Goal: Transaction & Acquisition: Purchase product/service

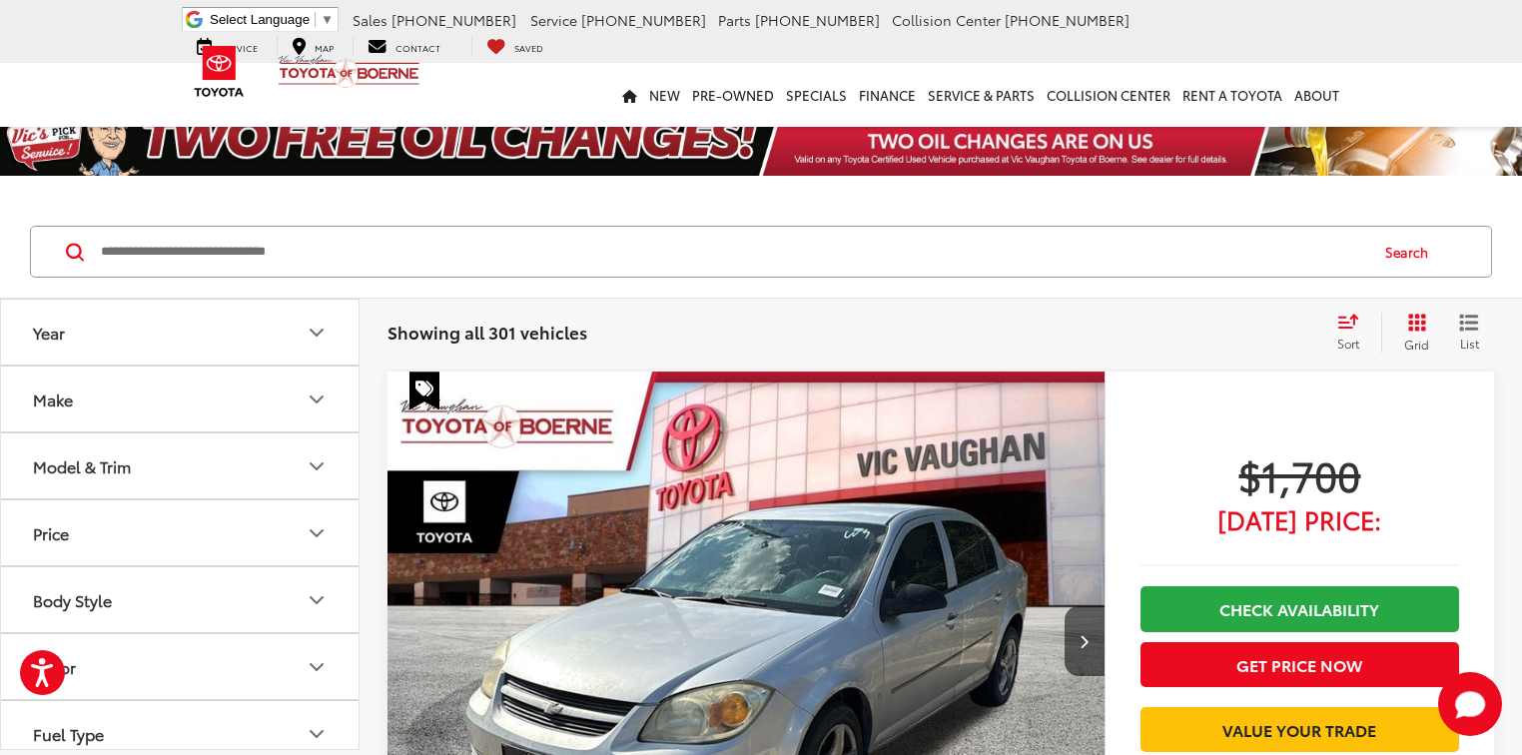
click at [1425, 340] on span "Grid" at bounding box center [1416, 344] width 25 height 17
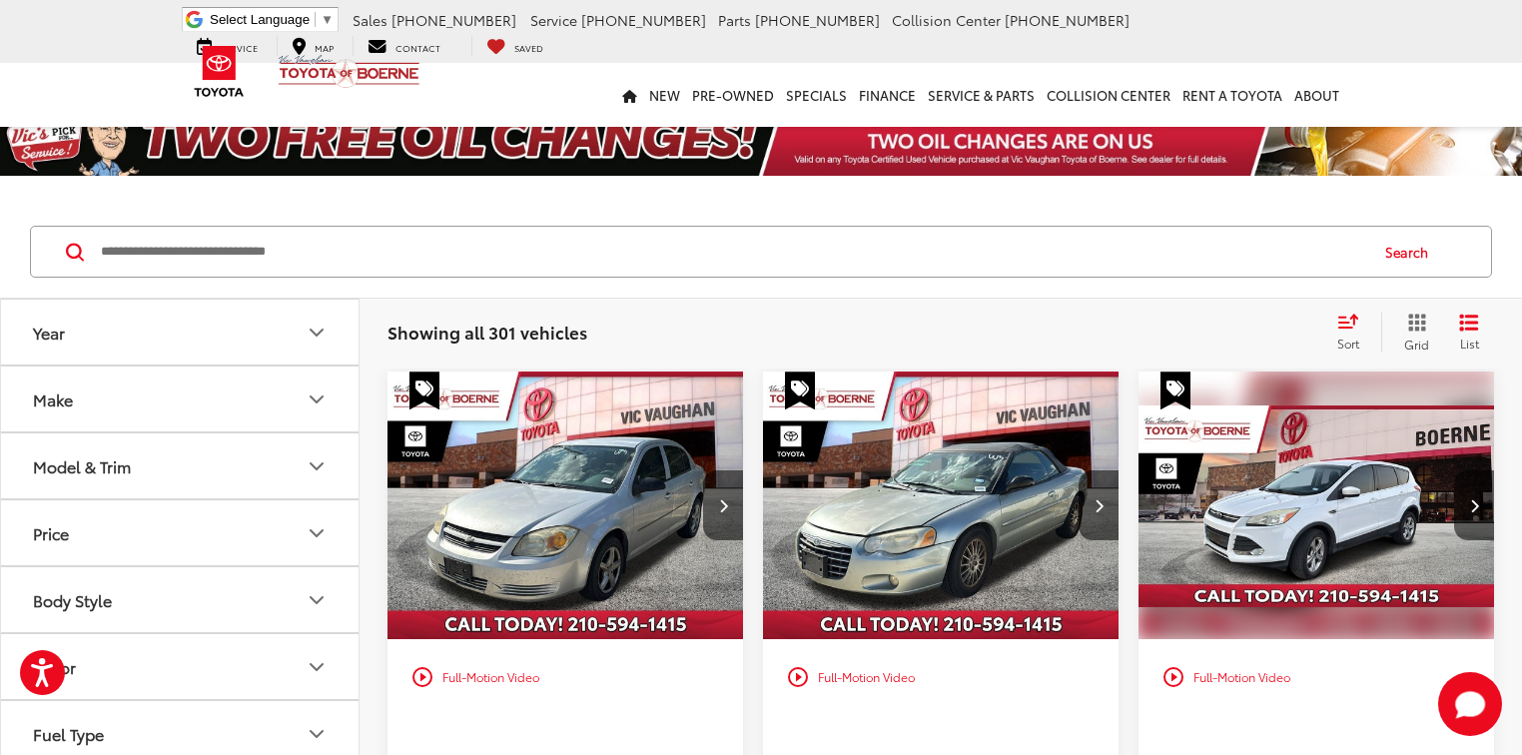
click at [309, 253] on input "Search by Make, Model, or Keyword" at bounding box center [732, 252] width 1267 height 48
paste input "********"
type input "********"
click at [1398, 253] on button "Search" at bounding box center [1411, 252] width 91 height 50
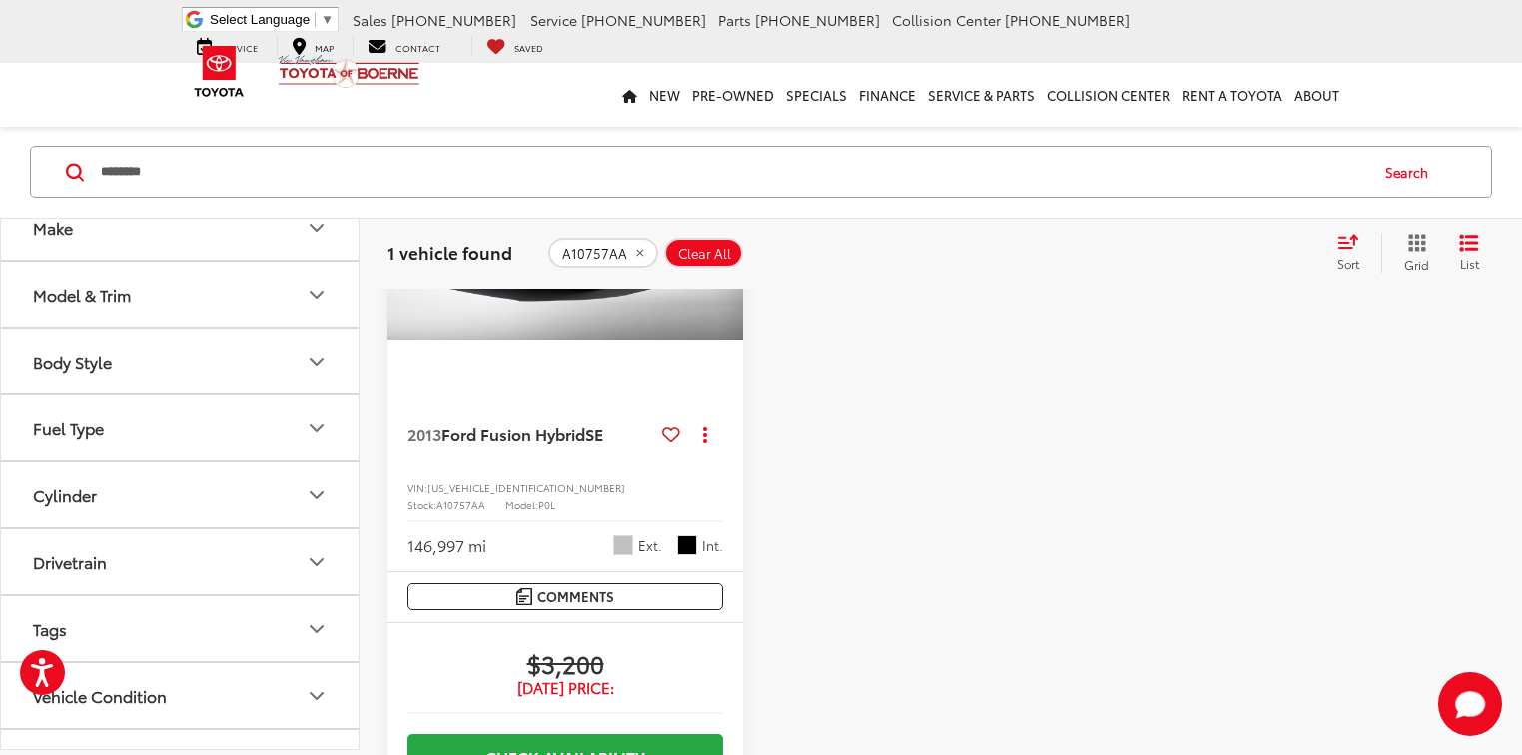
scroll to position [320, 0]
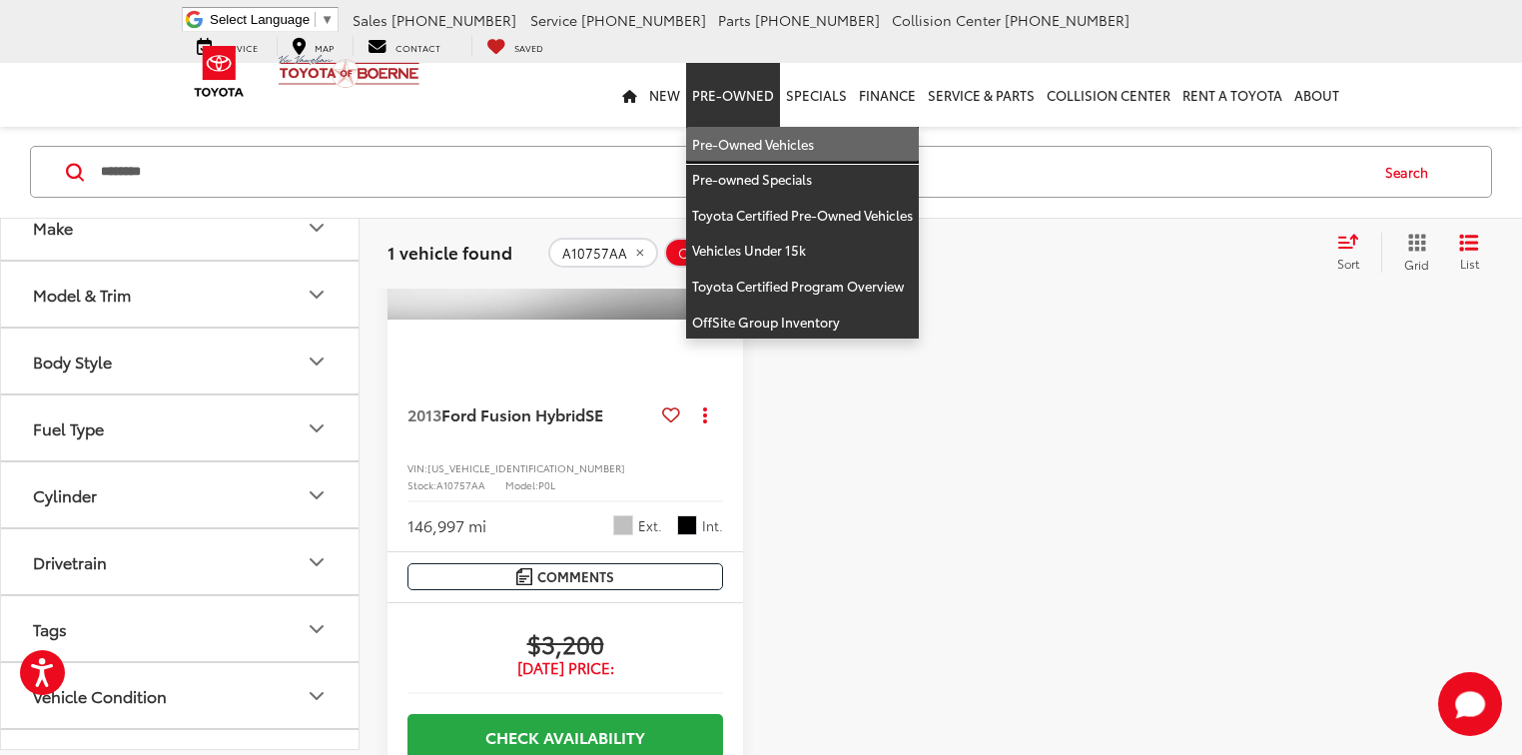
drag, startPoint x: 747, startPoint y: 144, endPoint x: 455, endPoint y: 2, distance: 324.2
click at [747, 144] on link "Pre-Owned Vehicles" at bounding box center [802, 145] width 233 height 36
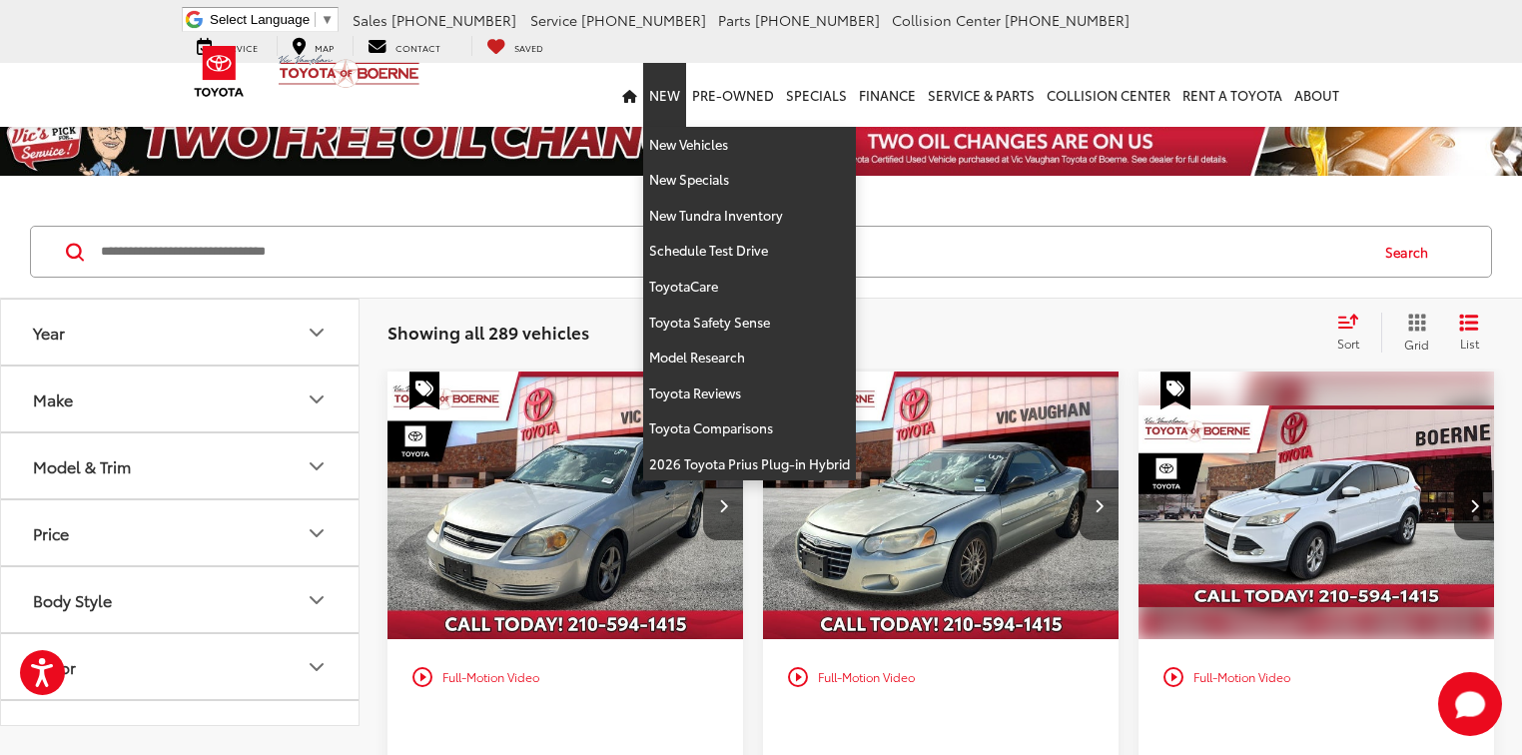
click at [670, 102] on link "New" at bounding box center [664, 95] width 43 height 64
drag, startPoint x: 676, startPoint y: 143, endPoint x: 99, endPoint y: 270, distance: 591.0
click at [676, 144] on link "New Vehicles" at bounding box center [749, 145] width 213 height 36
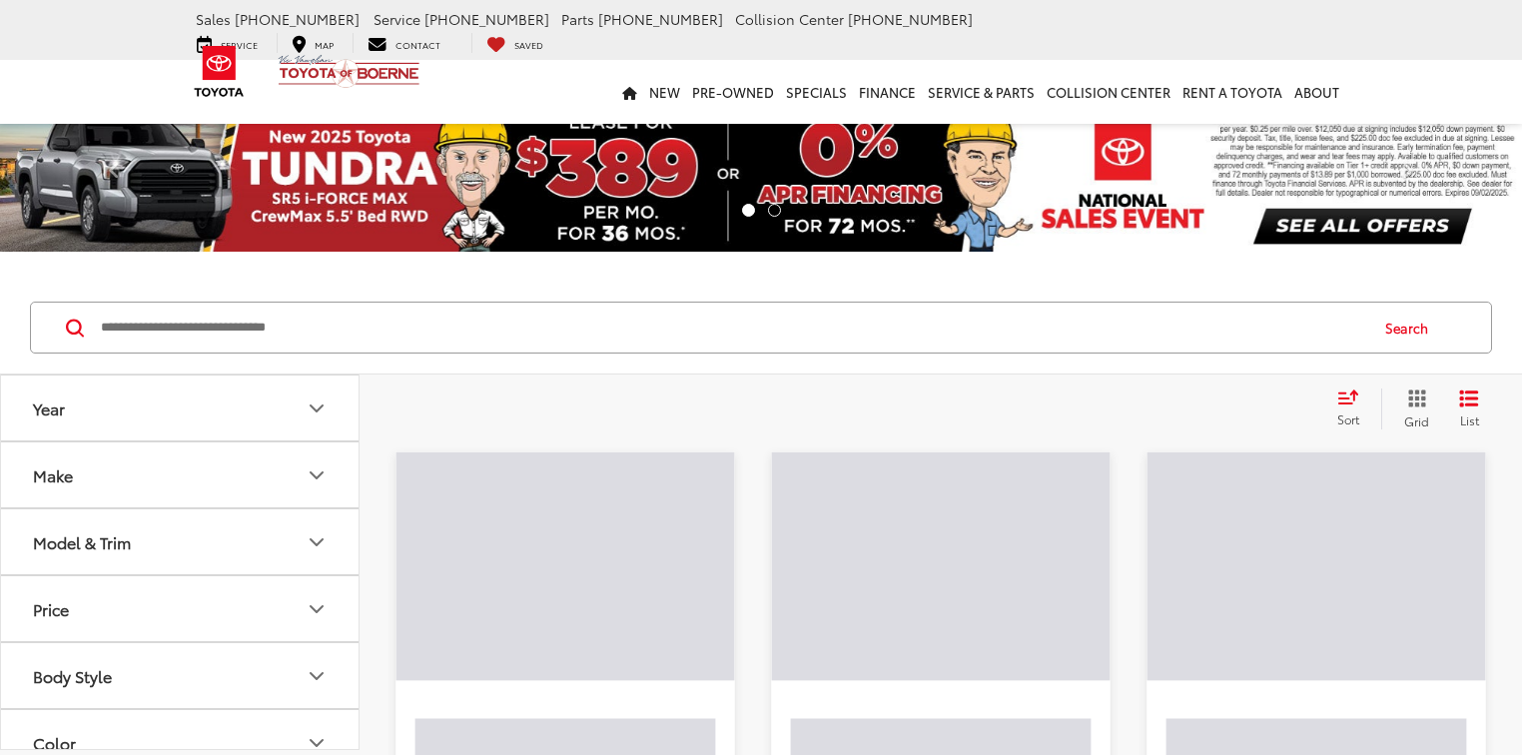
click at [133, 331] on input "Search by Make, Model, or Keyword" at bounding box center [732, 328] width 1267 height 48
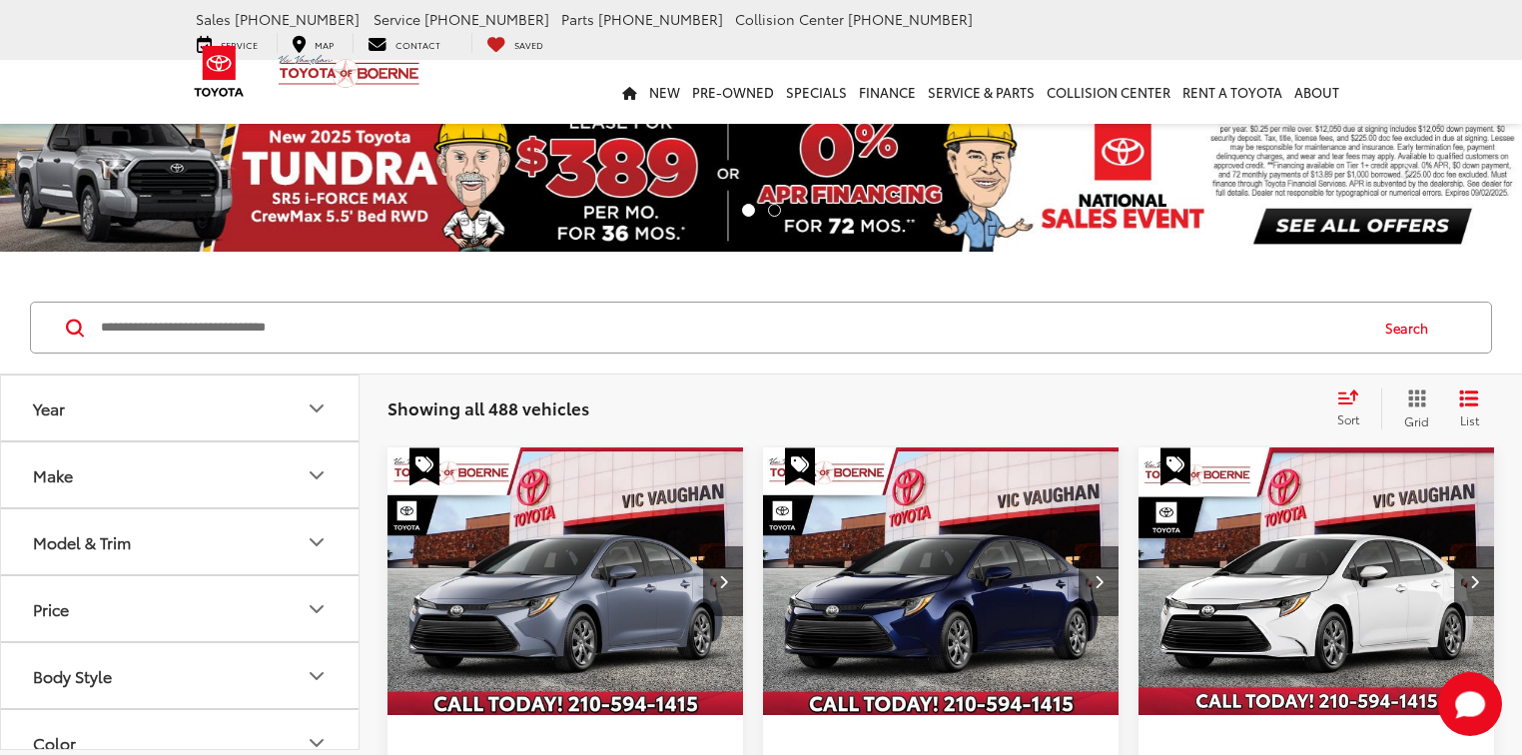
paste input "*****"
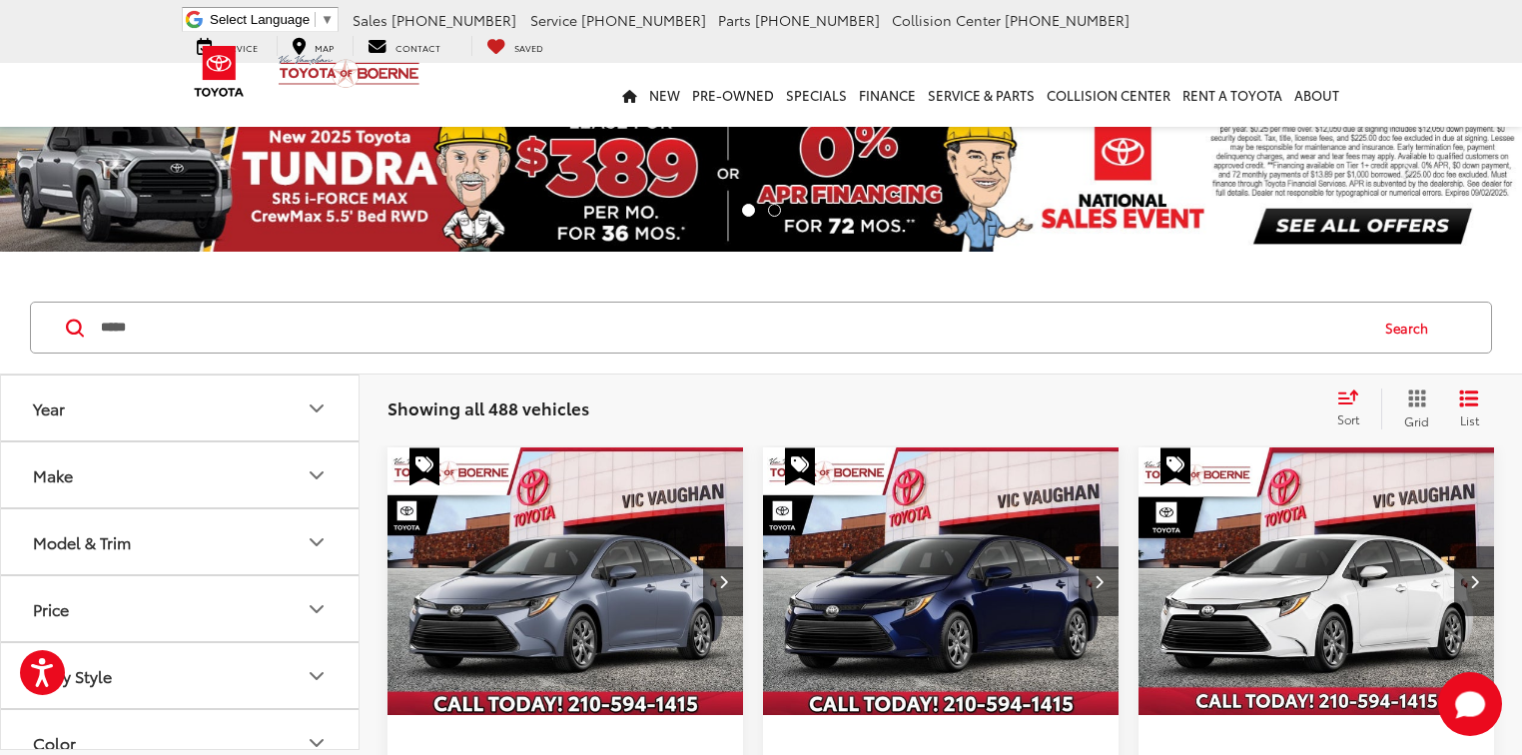
type input "*****"
click at [1422, 325] on button "Search" at bounding box center [1411, 328] width 91 height 50
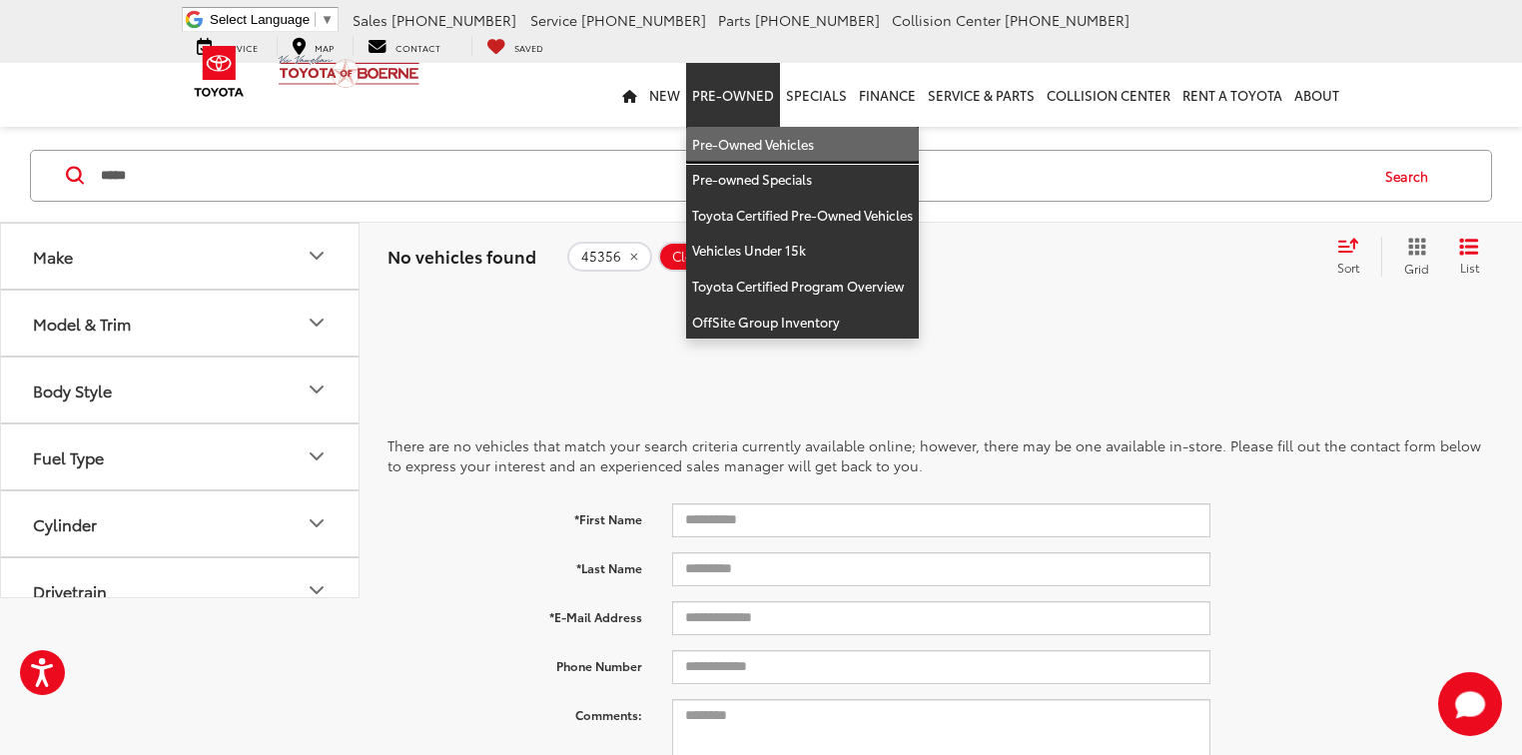
click at [723, 140] on link "Pre-Owned Vehicles" at bounding box center [802, 145] width 233 height 36
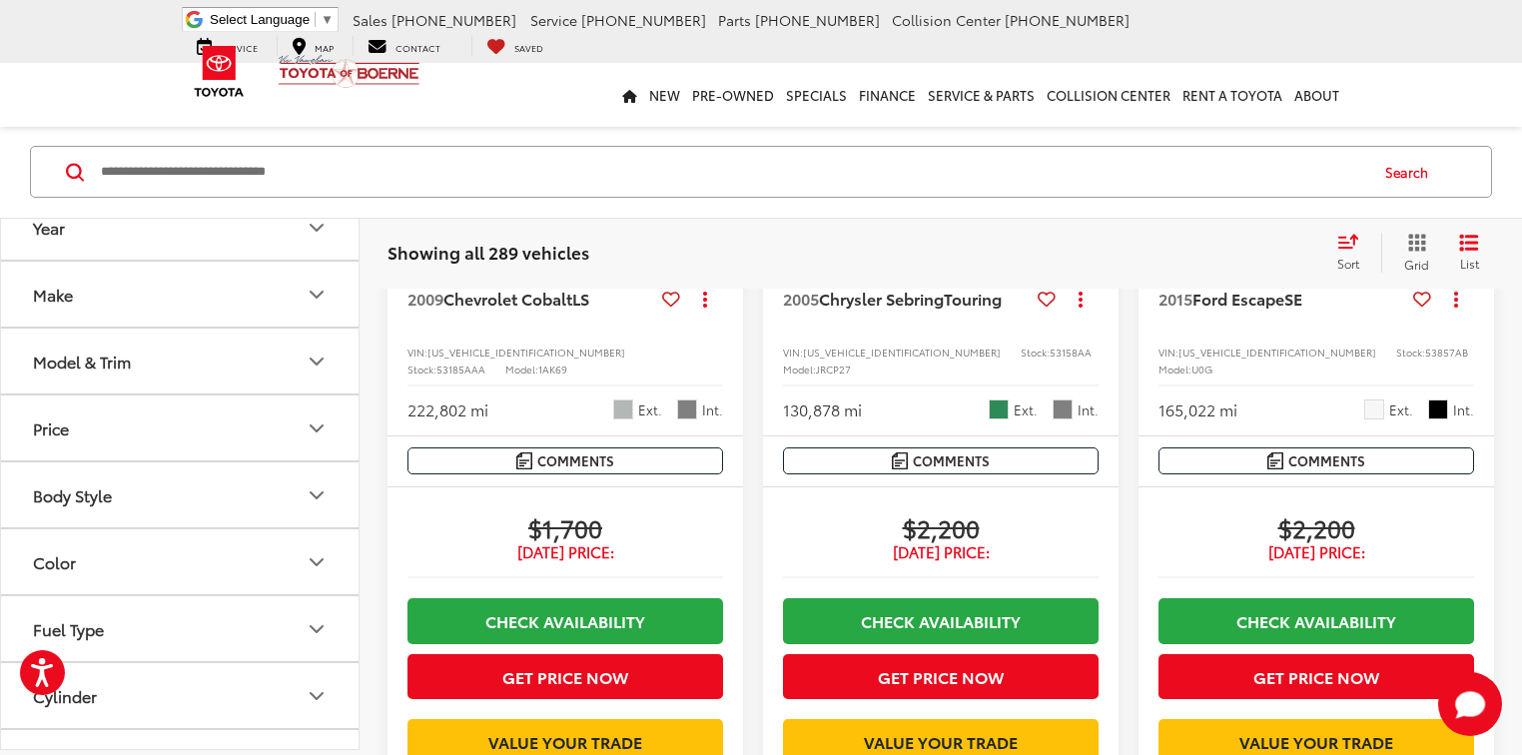
scroll to position [399, 0]
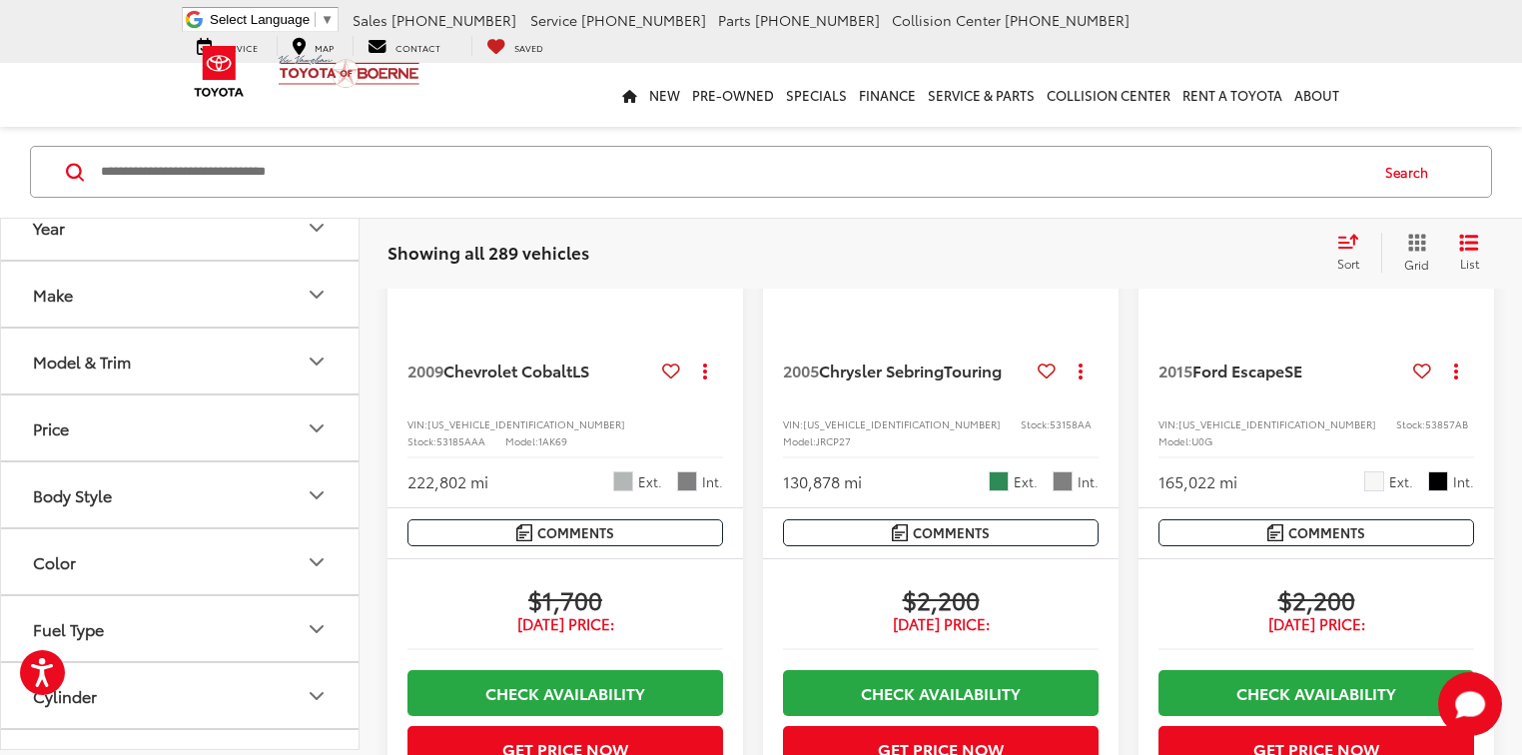
click at [1425, 418] on span "53857AB" at bounding box center [1446, 423] width 43 height 15
copy span "53857AB"
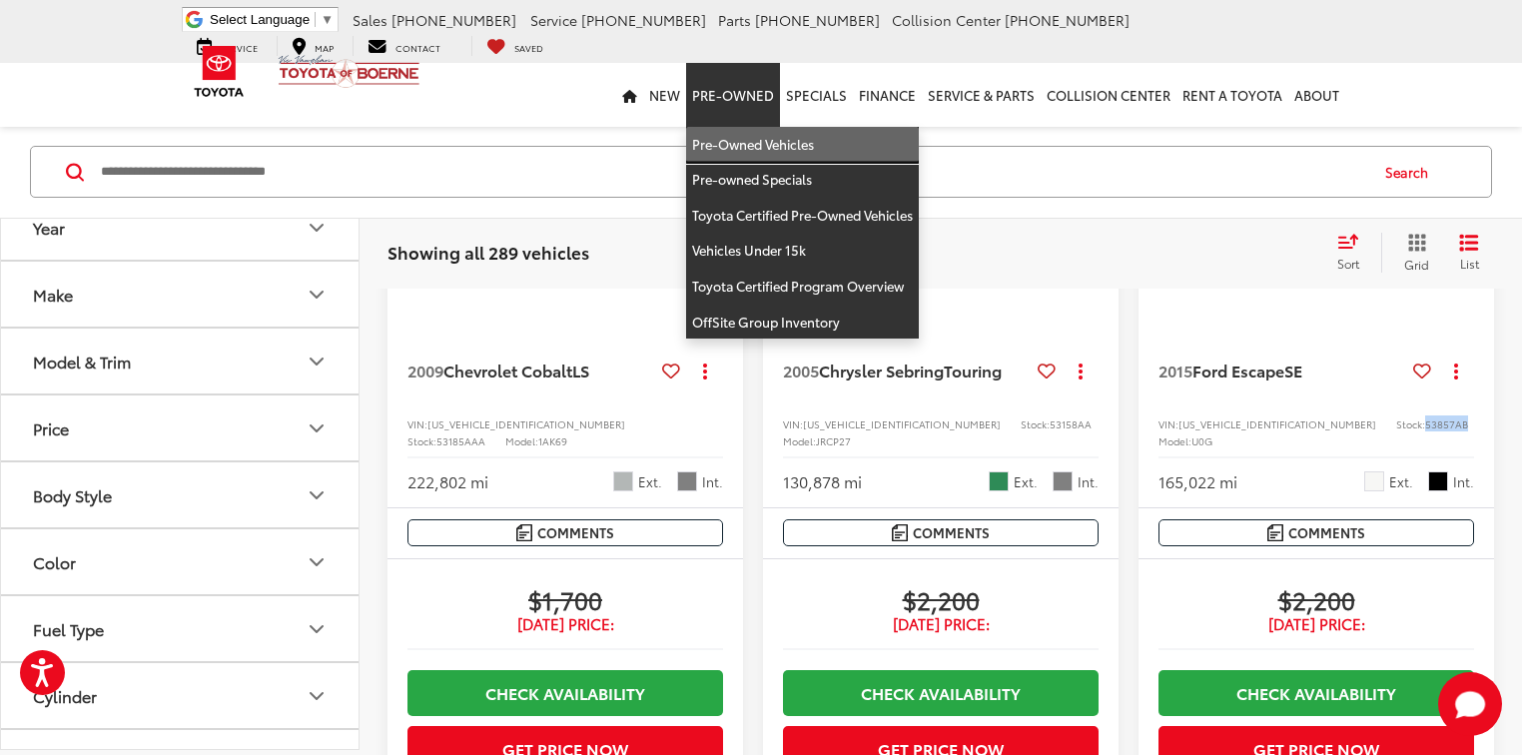
drag, startPoint x: 751, startPoint y: 147, endPoint x: 595, endPoint y: 3, distance: 212.0
click at [751, 147] on link "Pre-Owned Vehicles" at bounding box center [802, 145] width 233 height 36
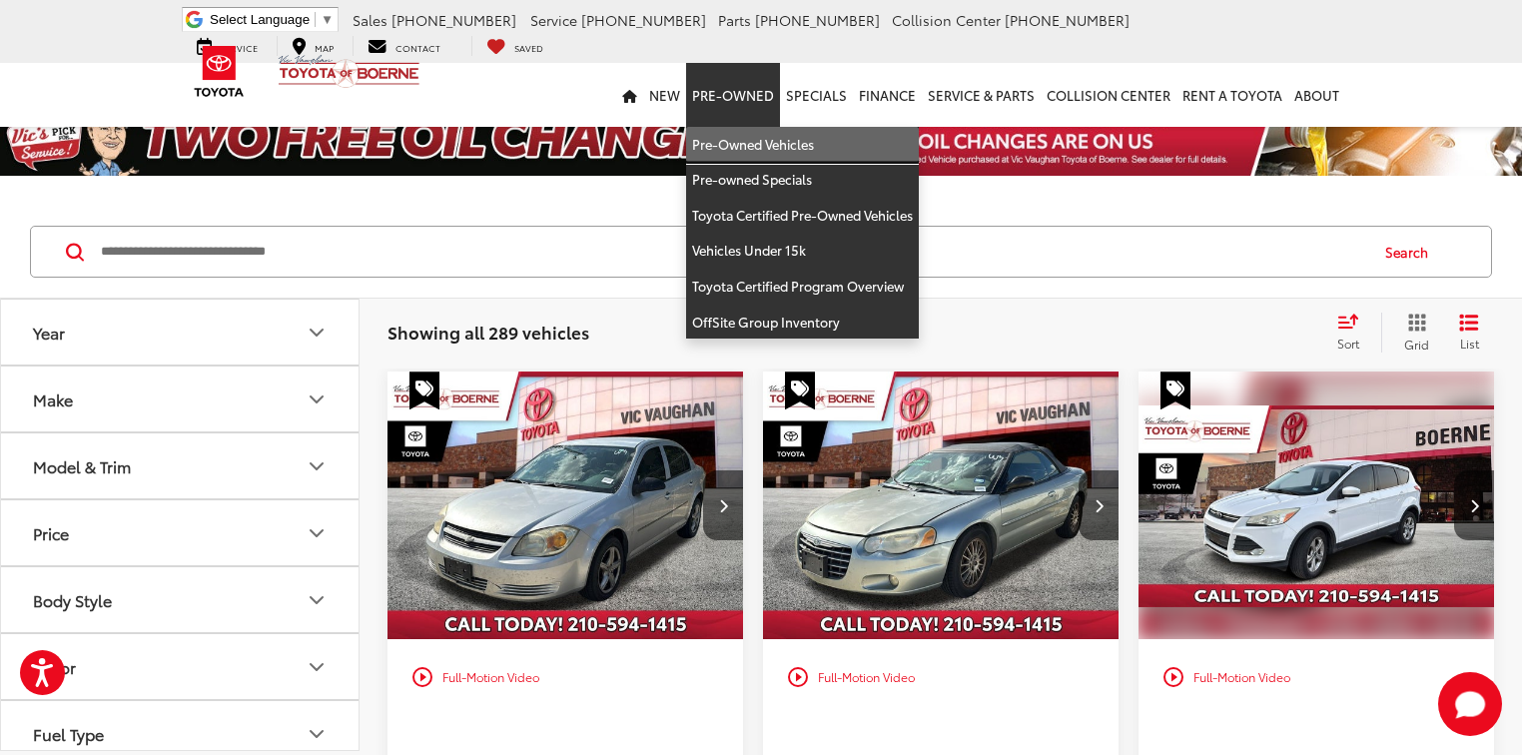
click at [736, 132] on link "Pre-Owned Vehicles" at bounding box center [802, 145] width 233 height 36
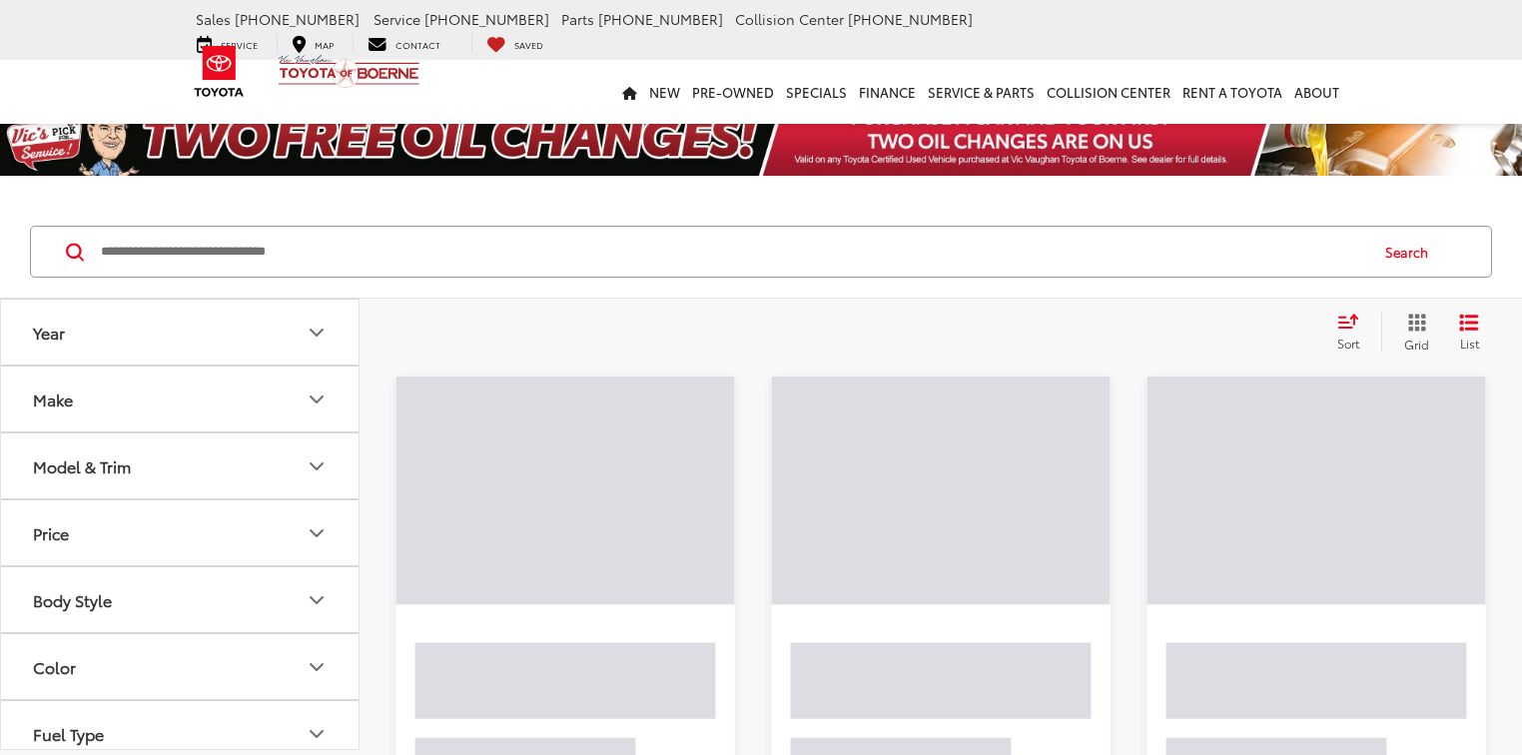
click at [181, 415] on button "Make" at bounding box center [180, 398] width 359 height 65
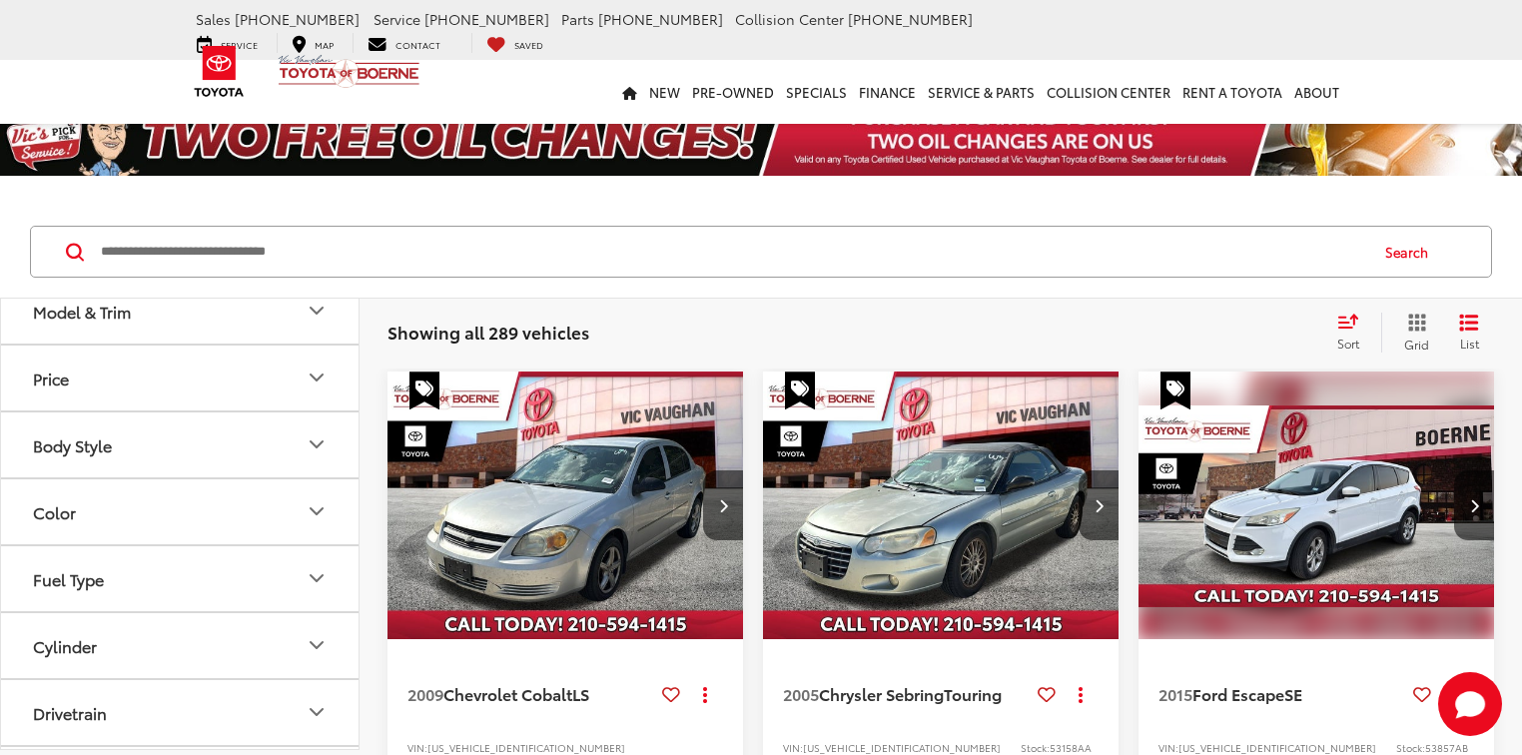
scroll to position [639, 0]
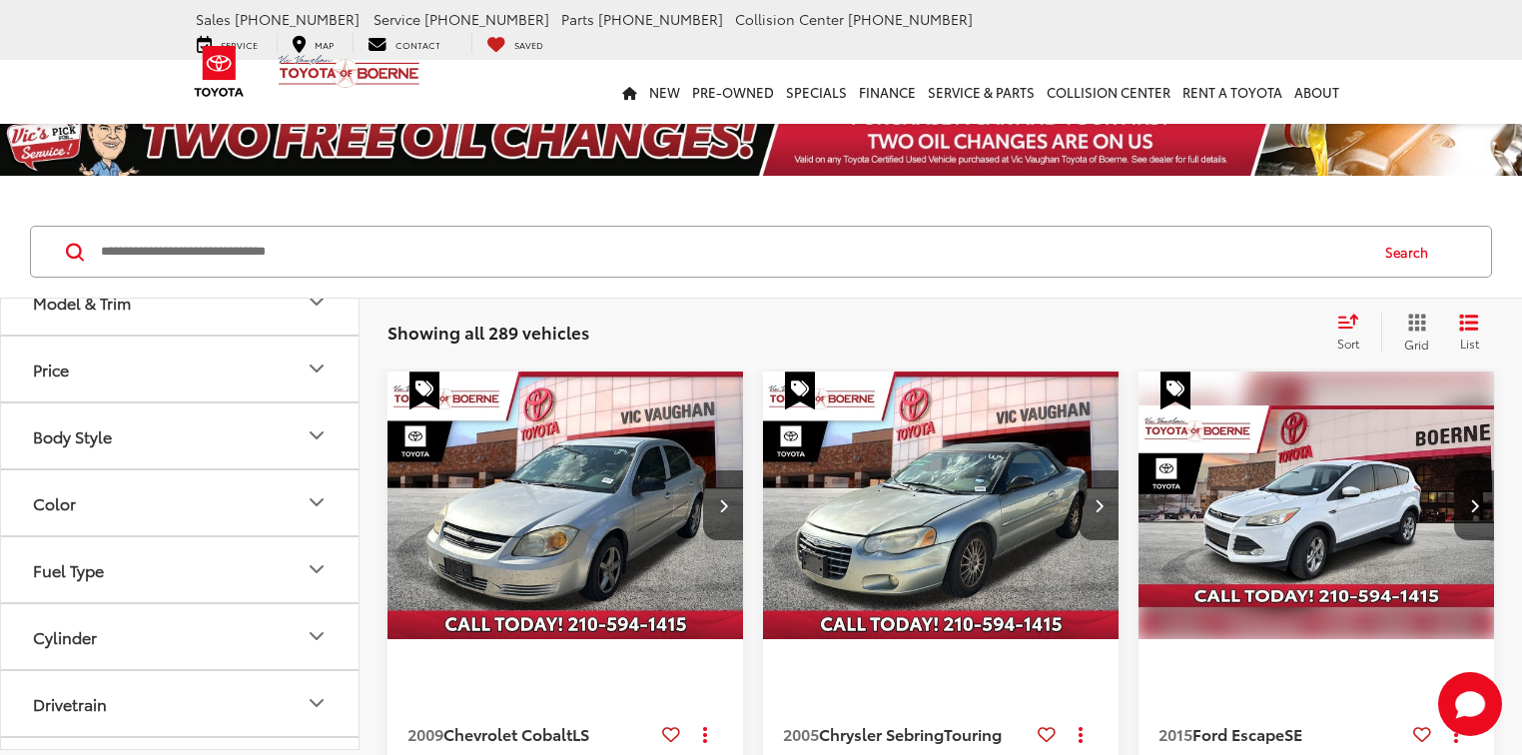
click at [171, 235] on label "Toyota (202)" at bounding box center [180, 218] width 81 height 34
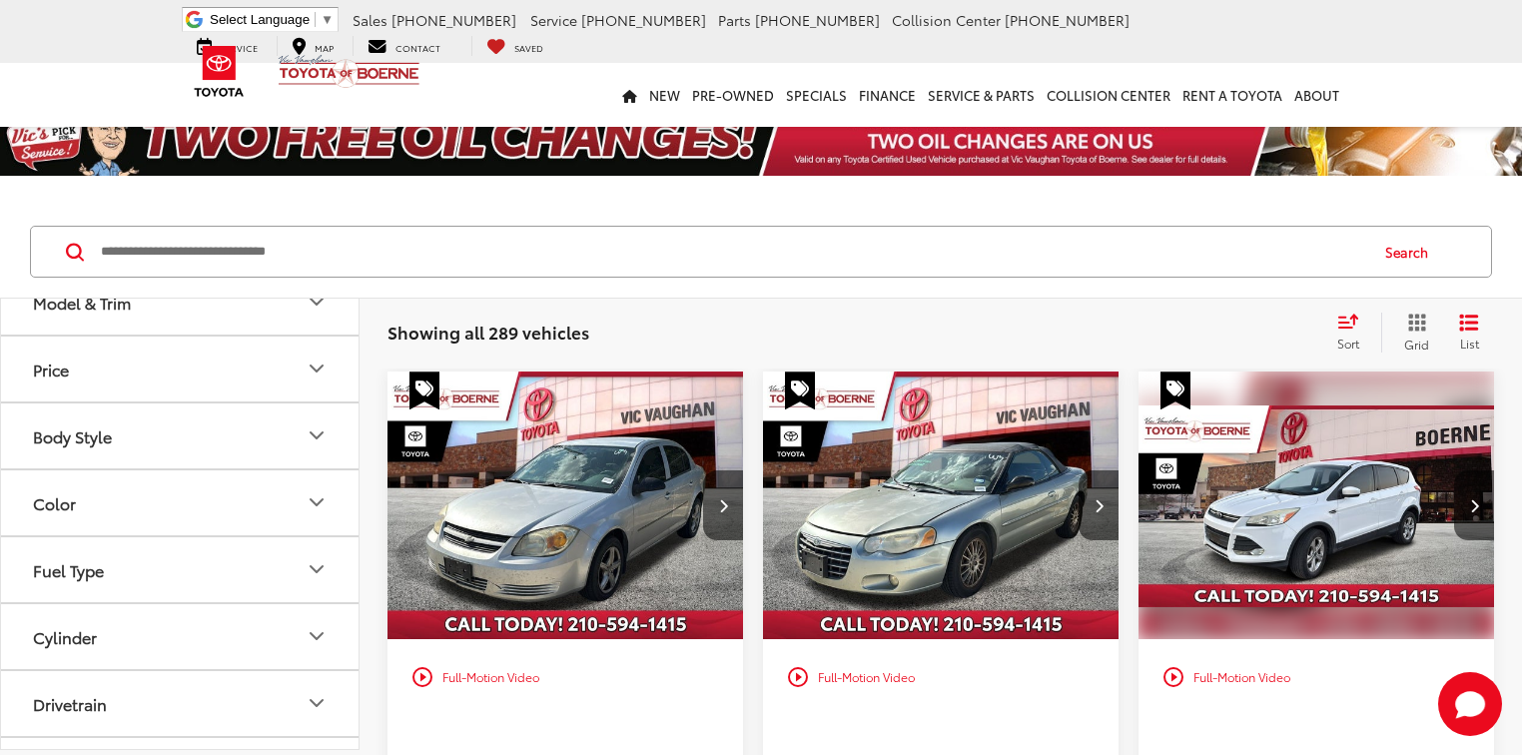
click at [181, 335] on button "Model & Trim" at bounding box center [180, 302] width 359 height 65
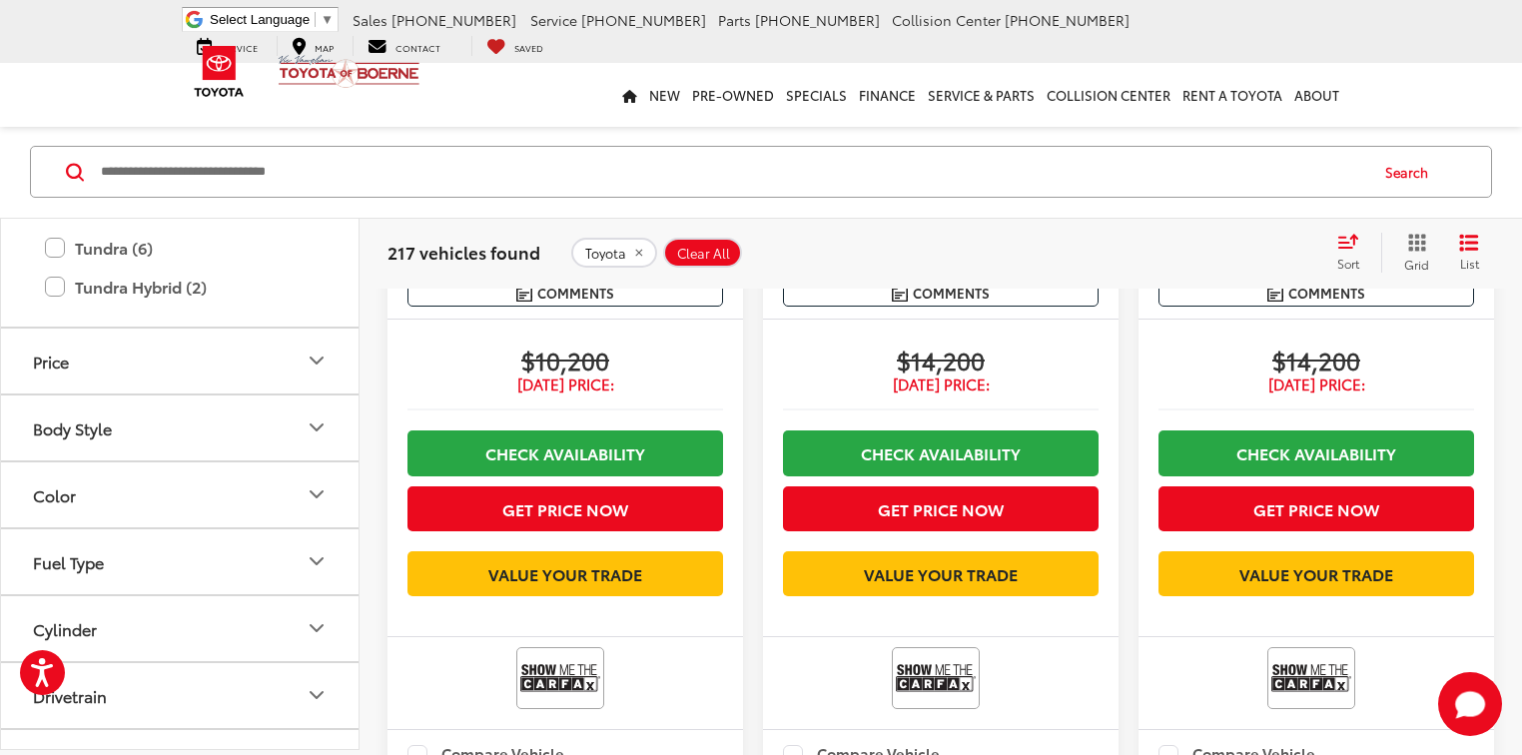
scroll to position [1358, 0]
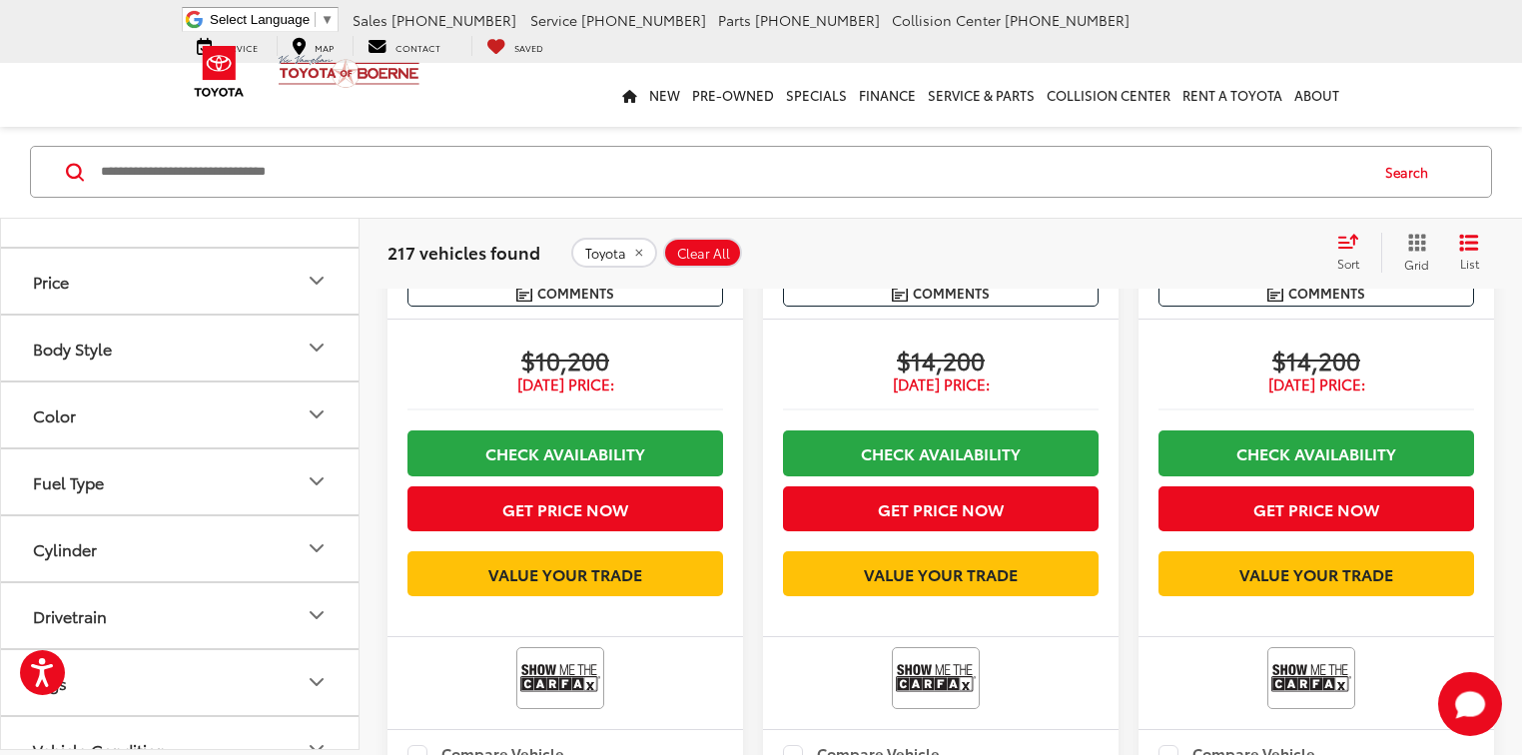
click at [59, 108] on label "RAV4 (34)" at bounding box center [180, 90] width 270 height 35
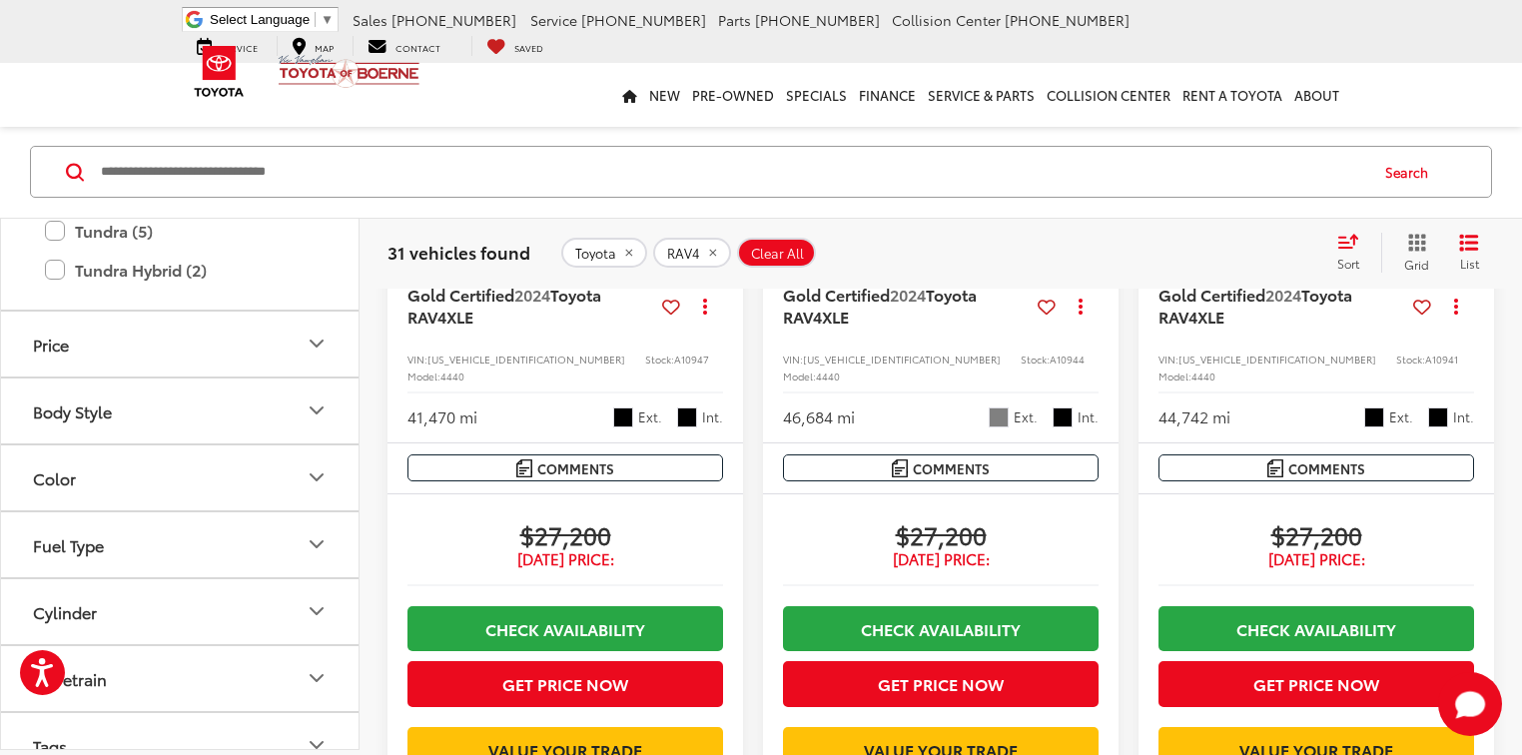
scroll to position [1558, 0]
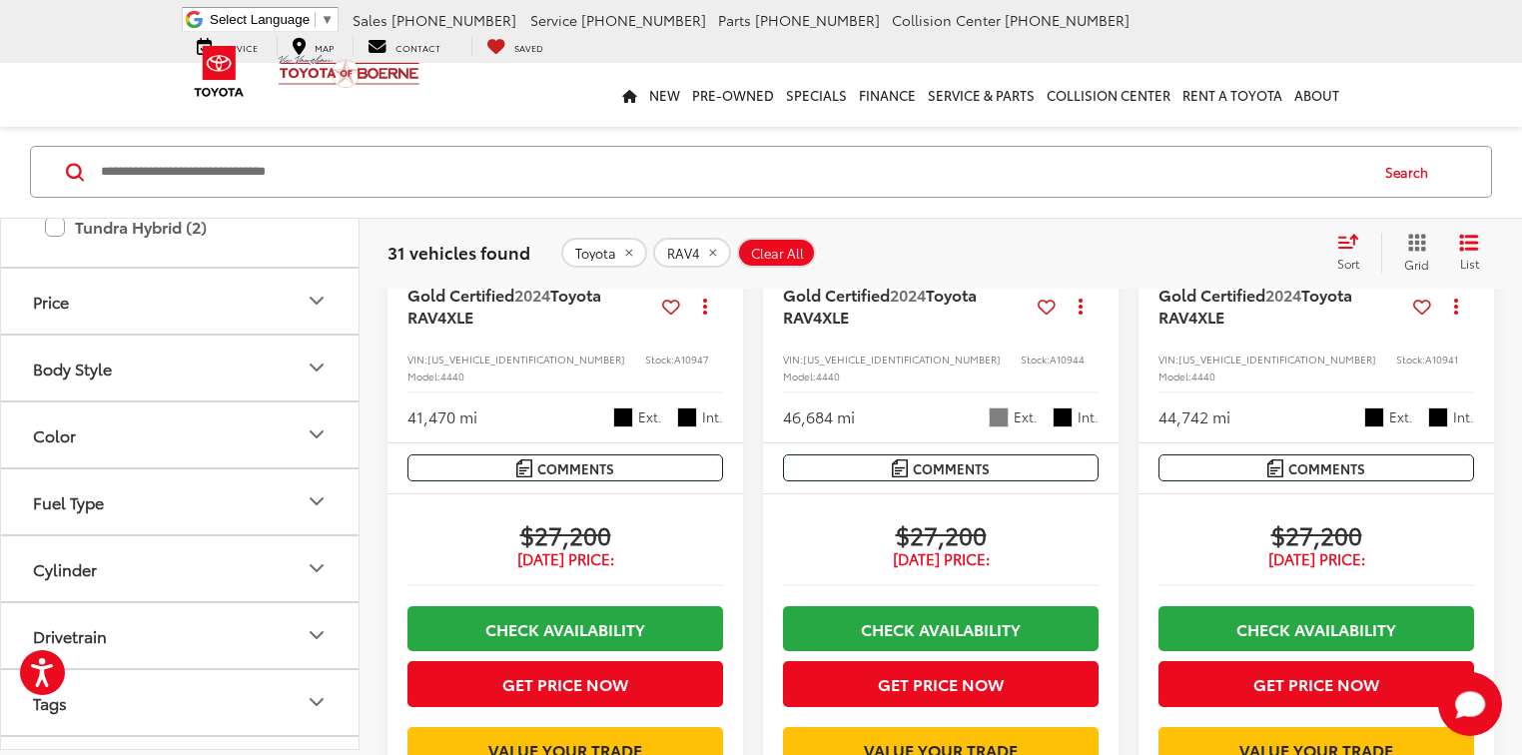
click at [88, 132] on label "XLE Premium (3)" at bounding box center [195, 114] width 240 height 35
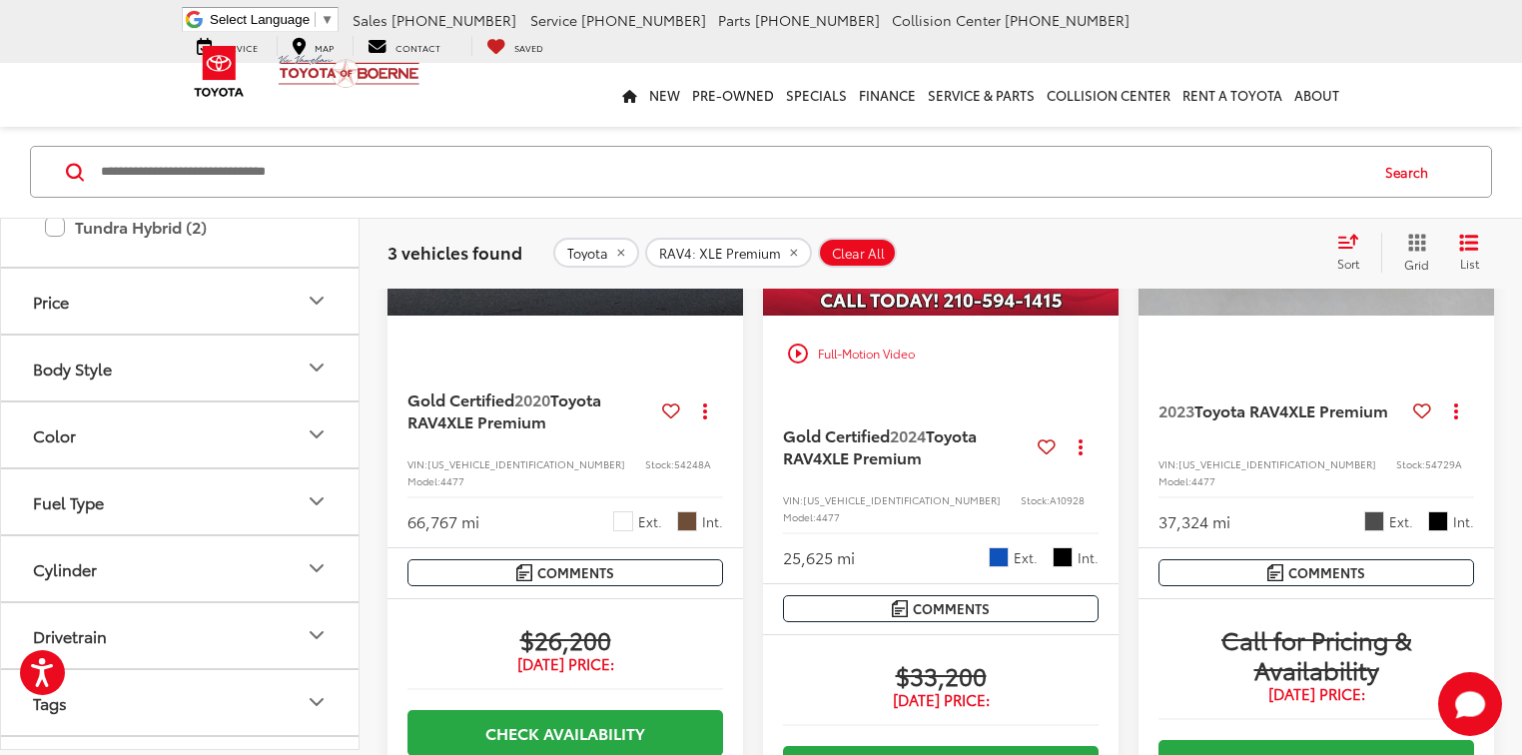
scroll to position [399, 0]
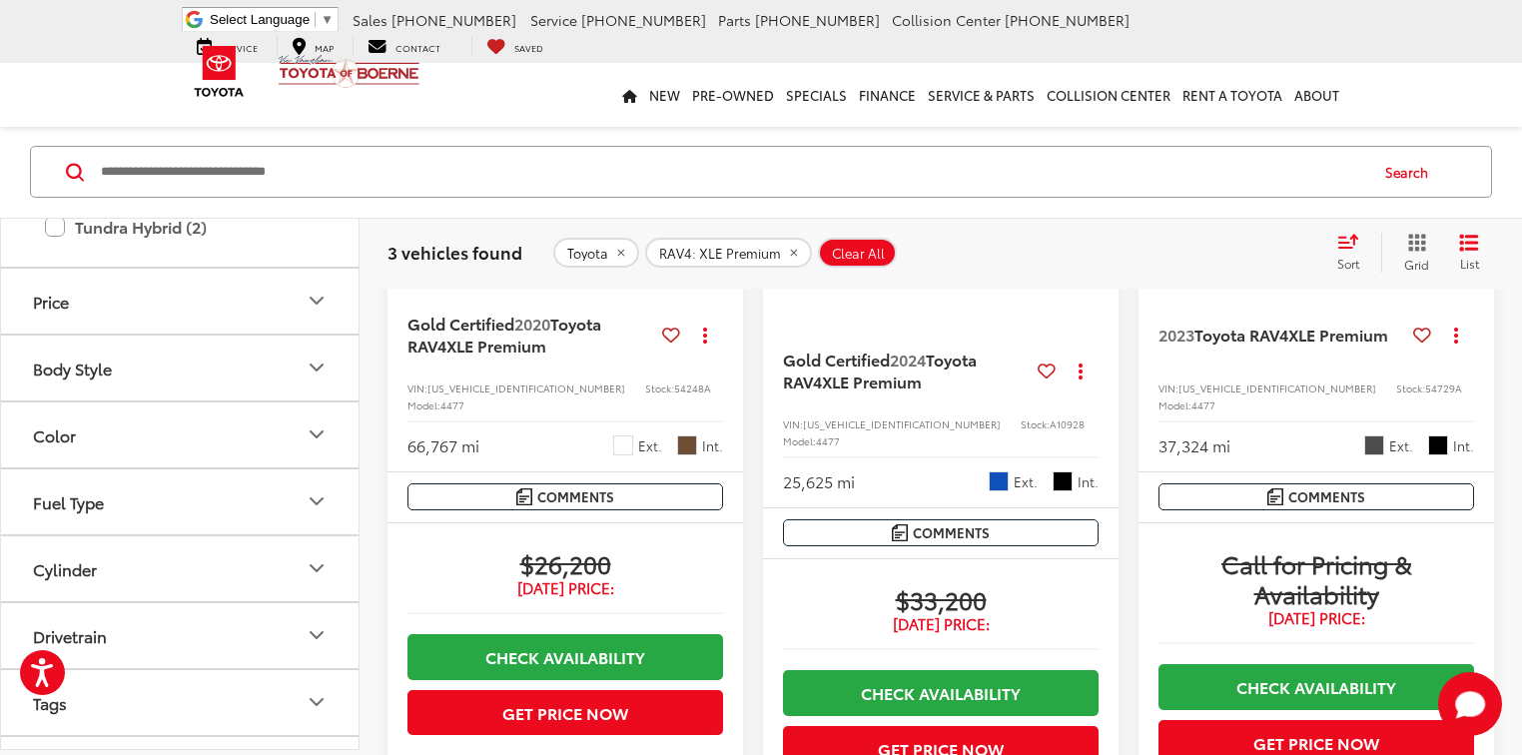
click at [1050, 423] on span "A10928" at bounding box center [1067, 423] width 35 height 15
copy span "A10928"
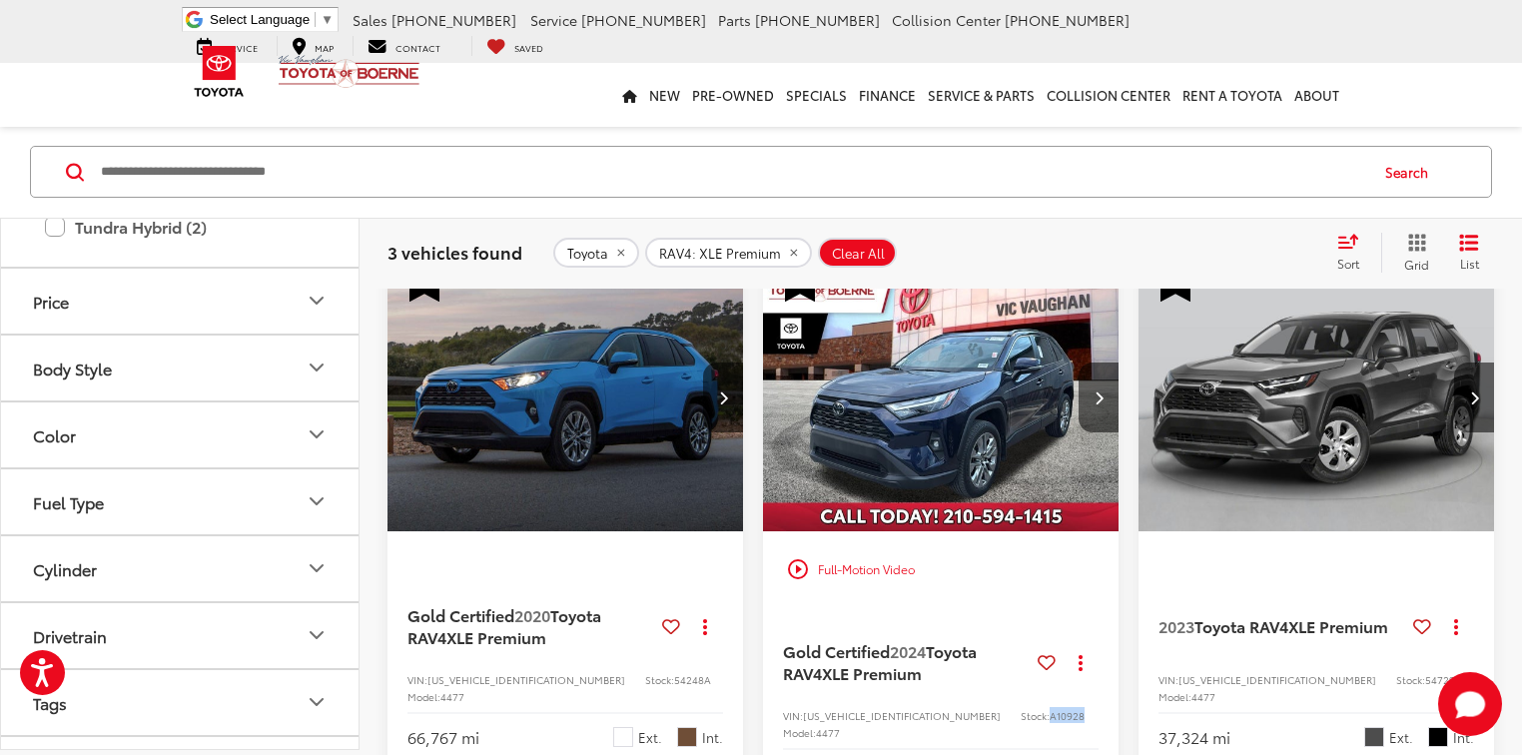
scroll to position [80, 0]
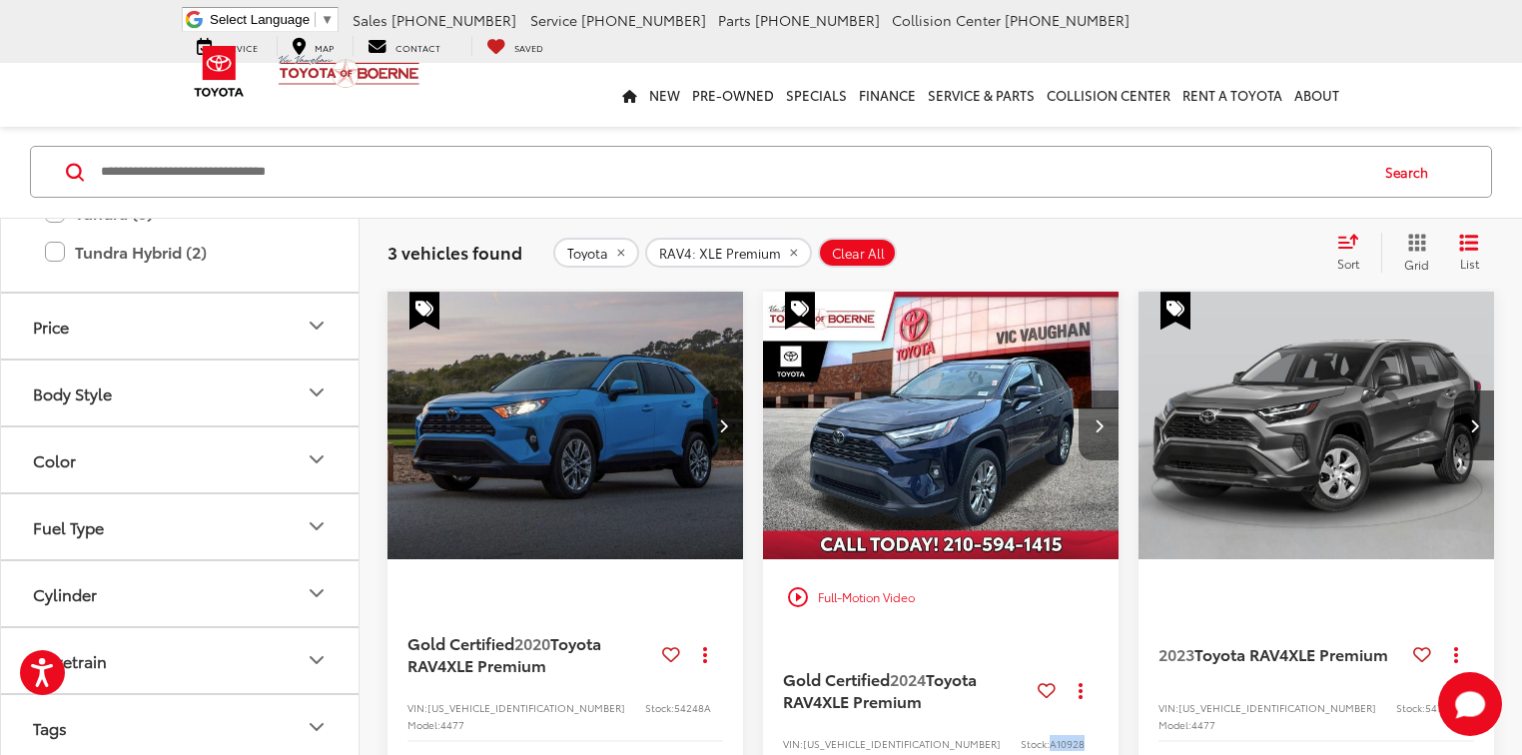
click at [1105, 430] on button "Next image" at bounding box center [1098, 425] width 40 height 70
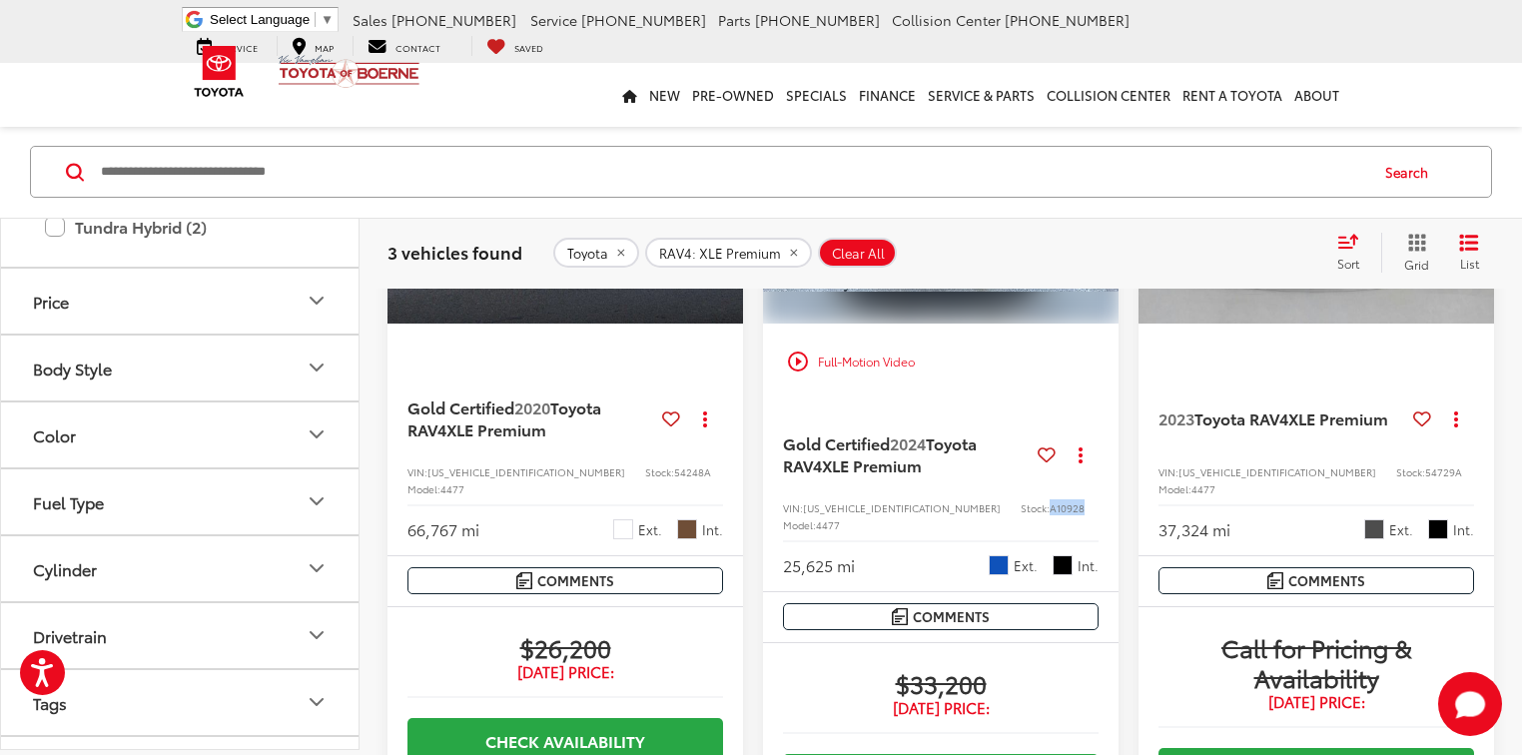
scroll to position [236, 0]
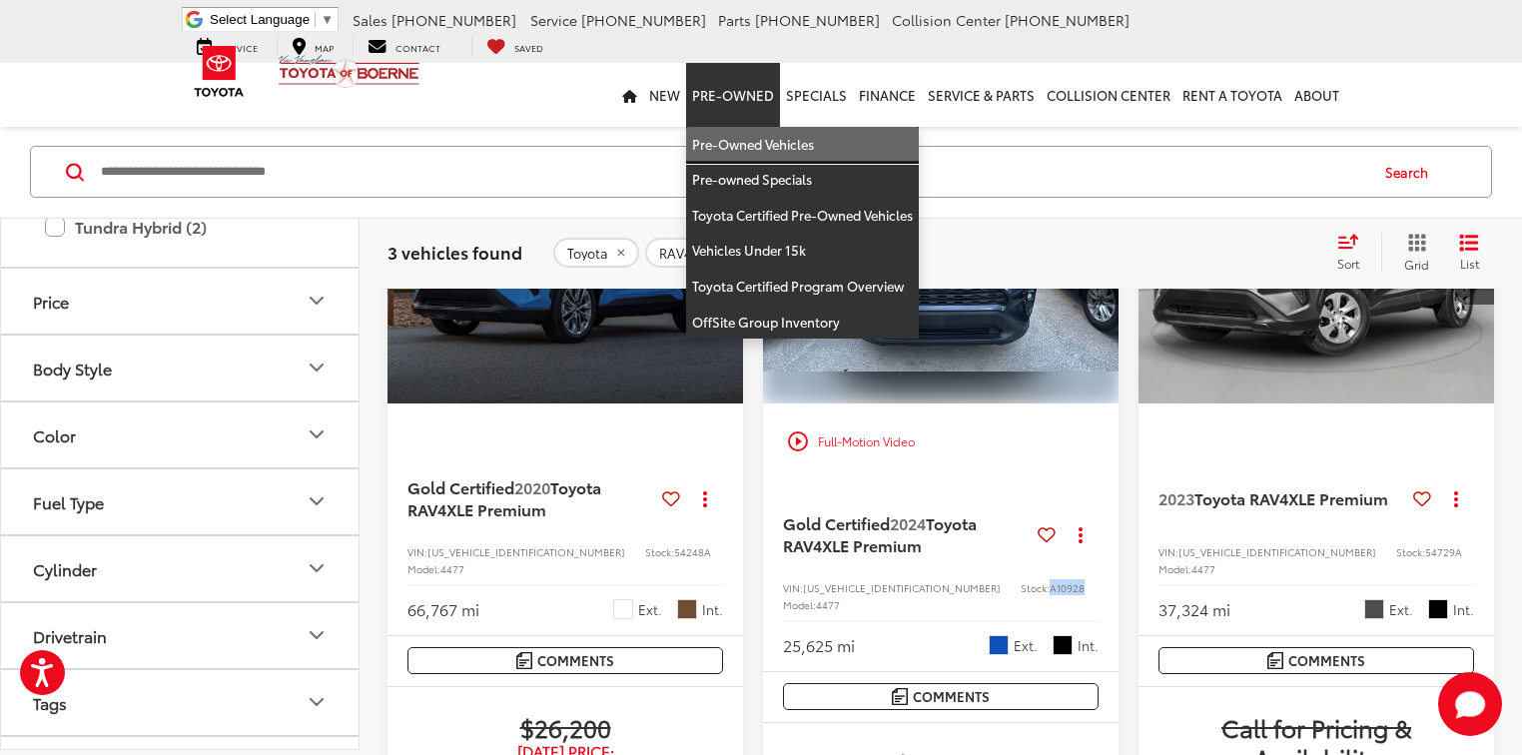
click at [744, 150] on link "Pre-Owned Vehicles" at bounding box center [802, 145] width 233 height 36
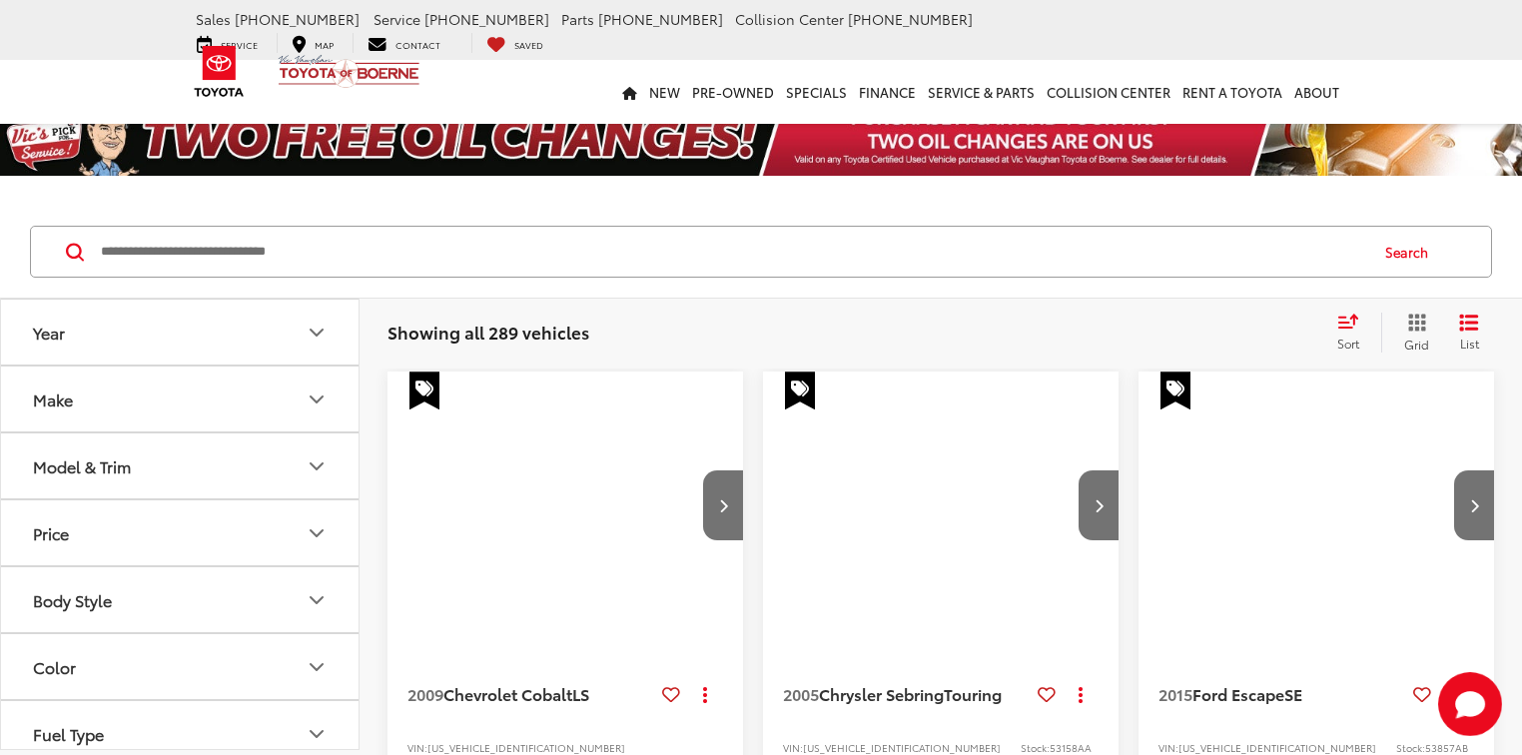
click at [200, 411] on button "Make" at bounding box center [180, 398] width 359 height 65
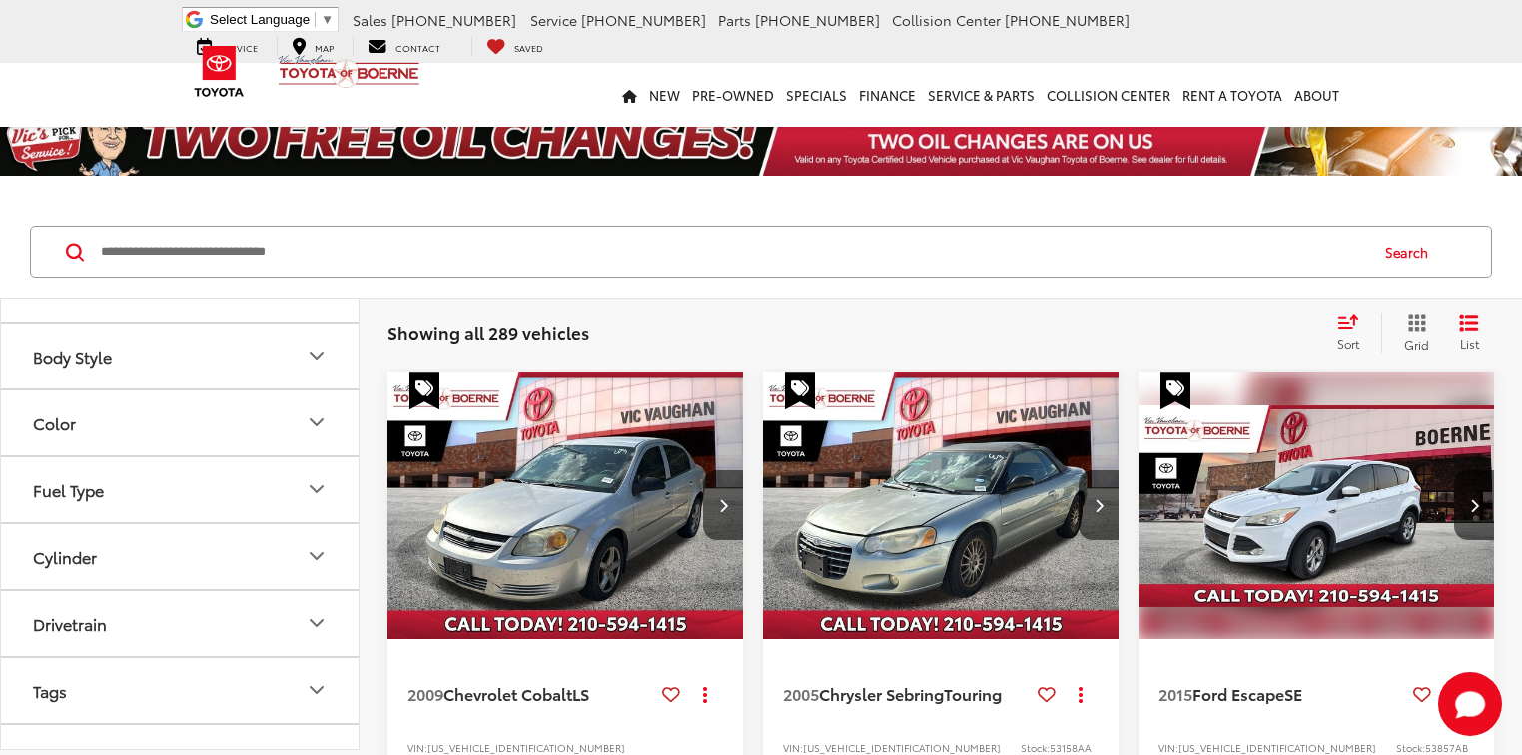
click at [195, 155] on label "Toyota (202)" at bounding box center [180, 138] width 81 height 34
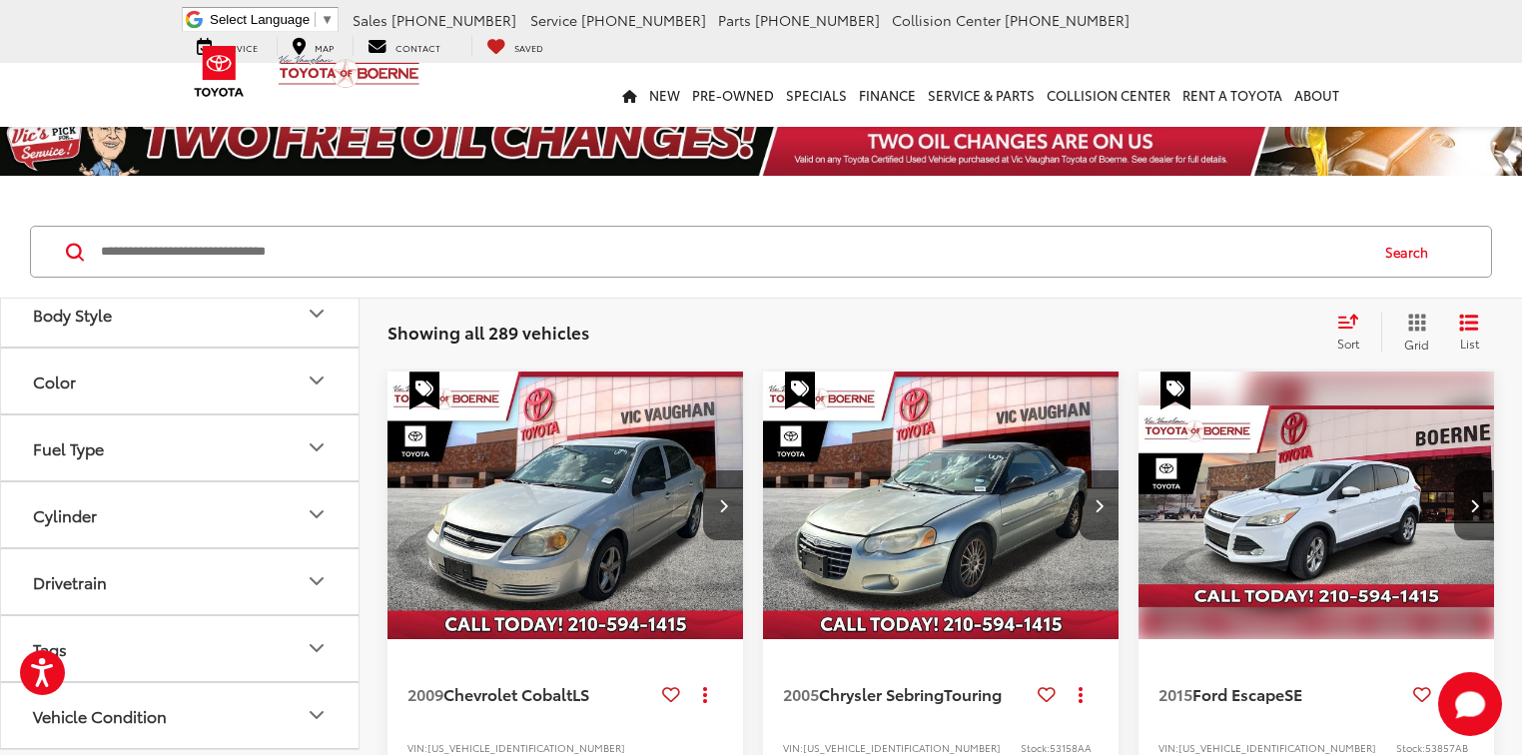
scroll to position [799, 0]
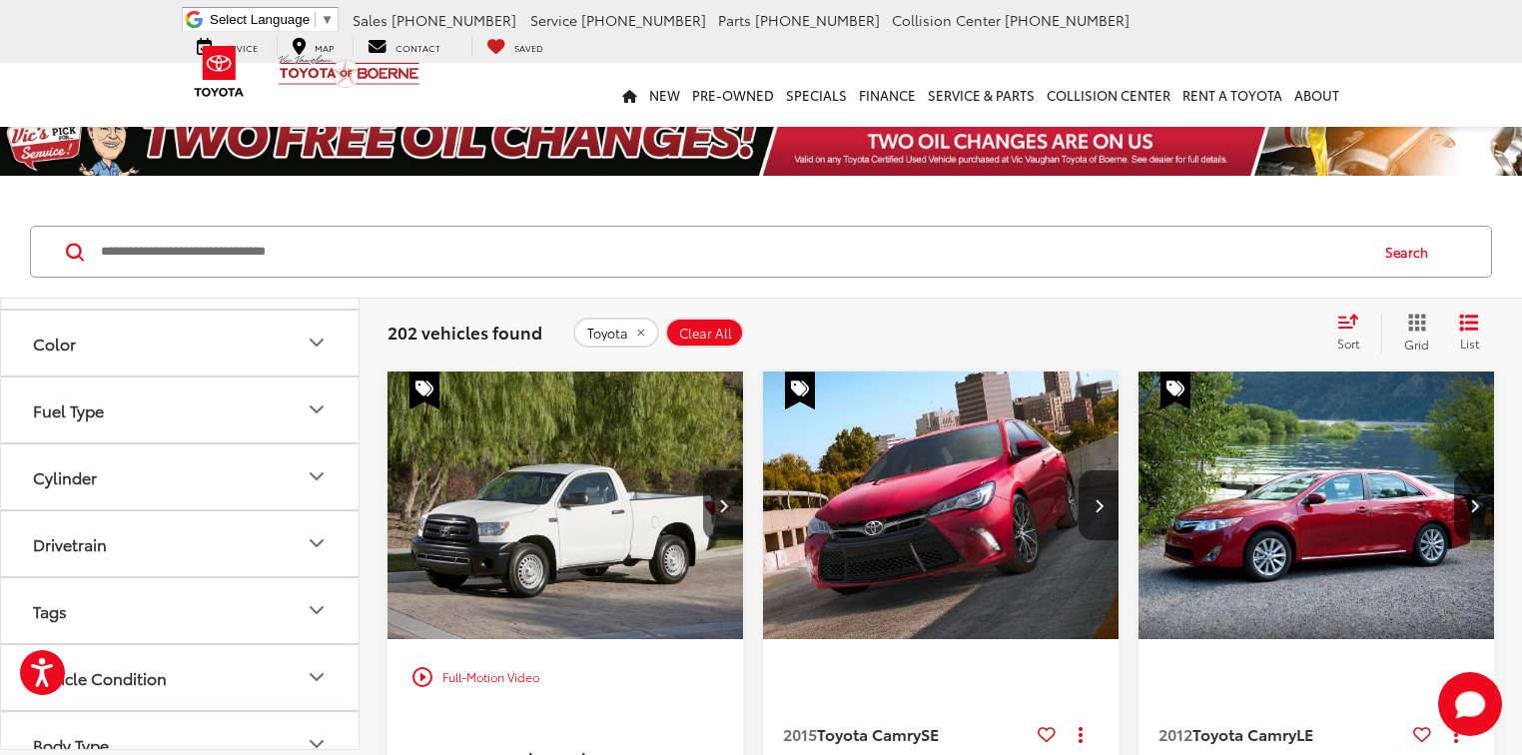
click at [230, 175] on button "Model & Trim" at bounding box center [180, 142] width 359 height 65
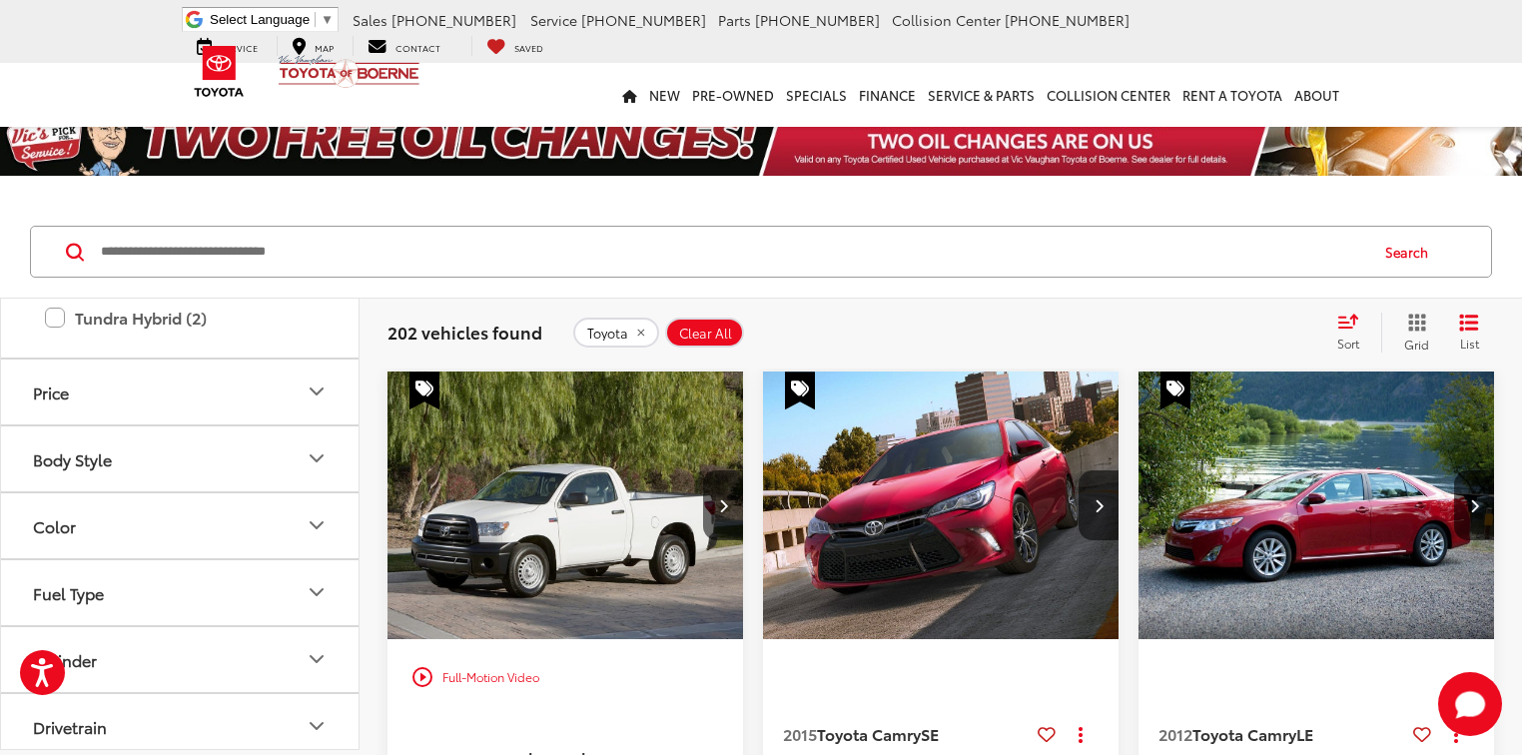
scroll to position [1278, 0]
click at [57, 293] on label "Tundra (6)" at bounding box center [180, 275] width 270 height 35
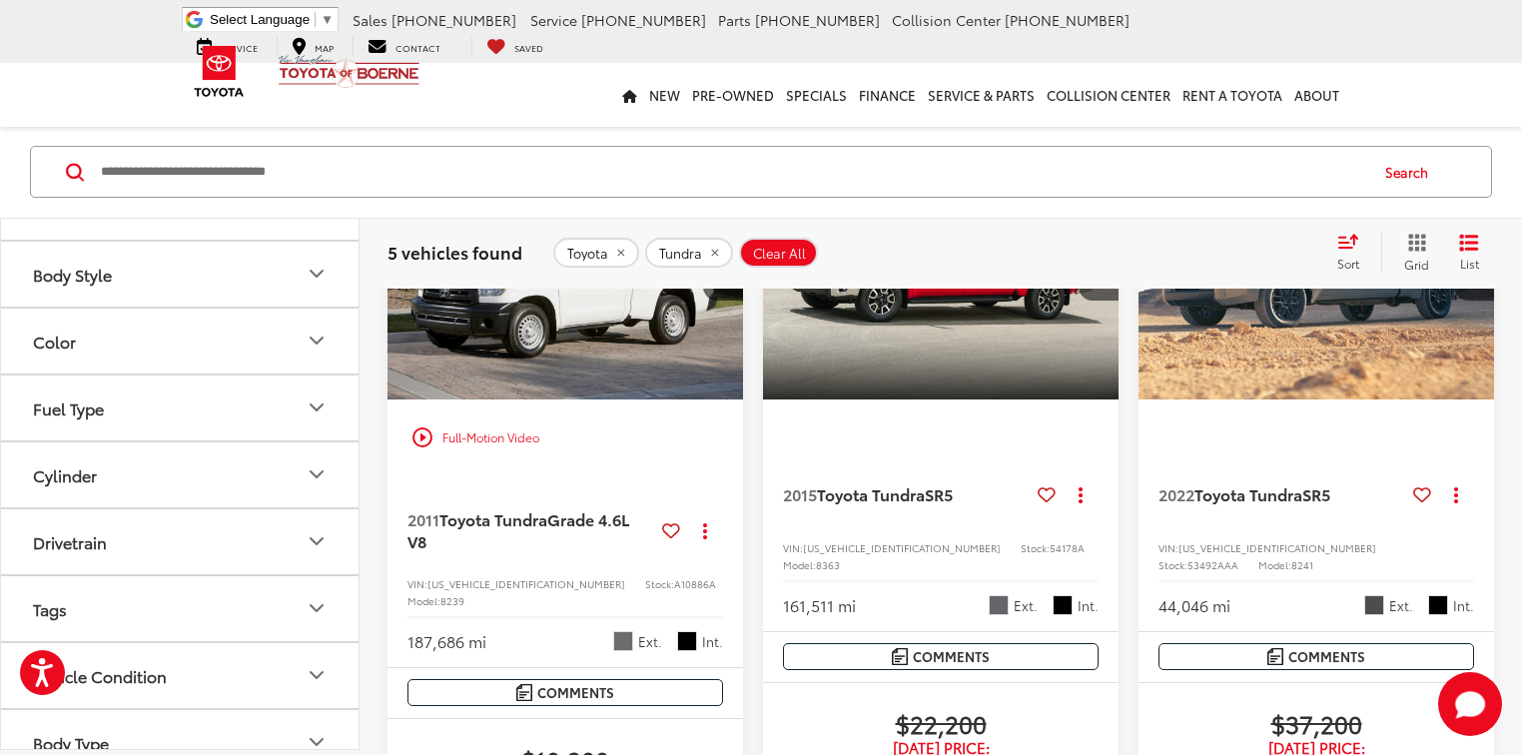
scroll to position [1627, 0]
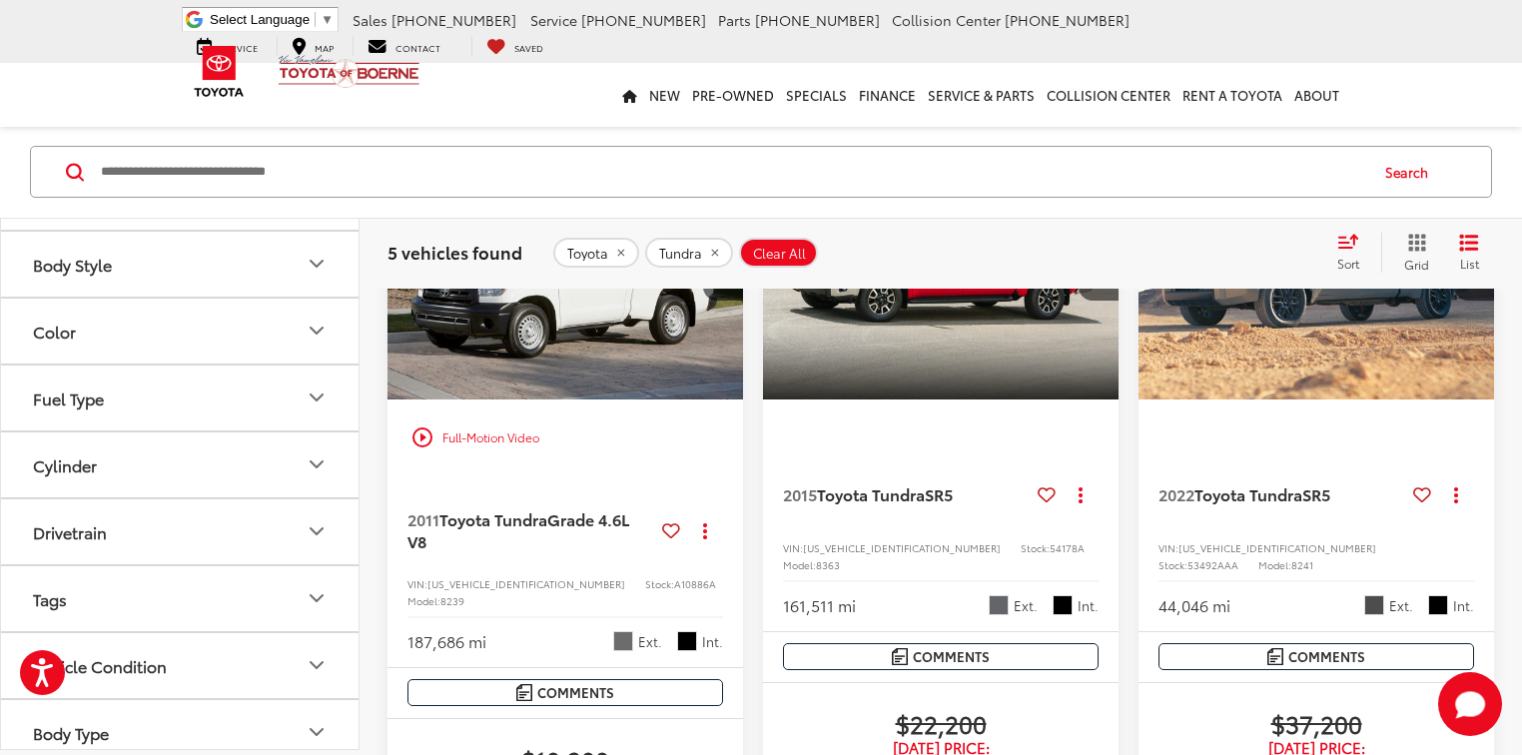
click at [61, 141] on label "Tundra Hybrid (2)" at bounding box center [180, 123] width 270 height 35
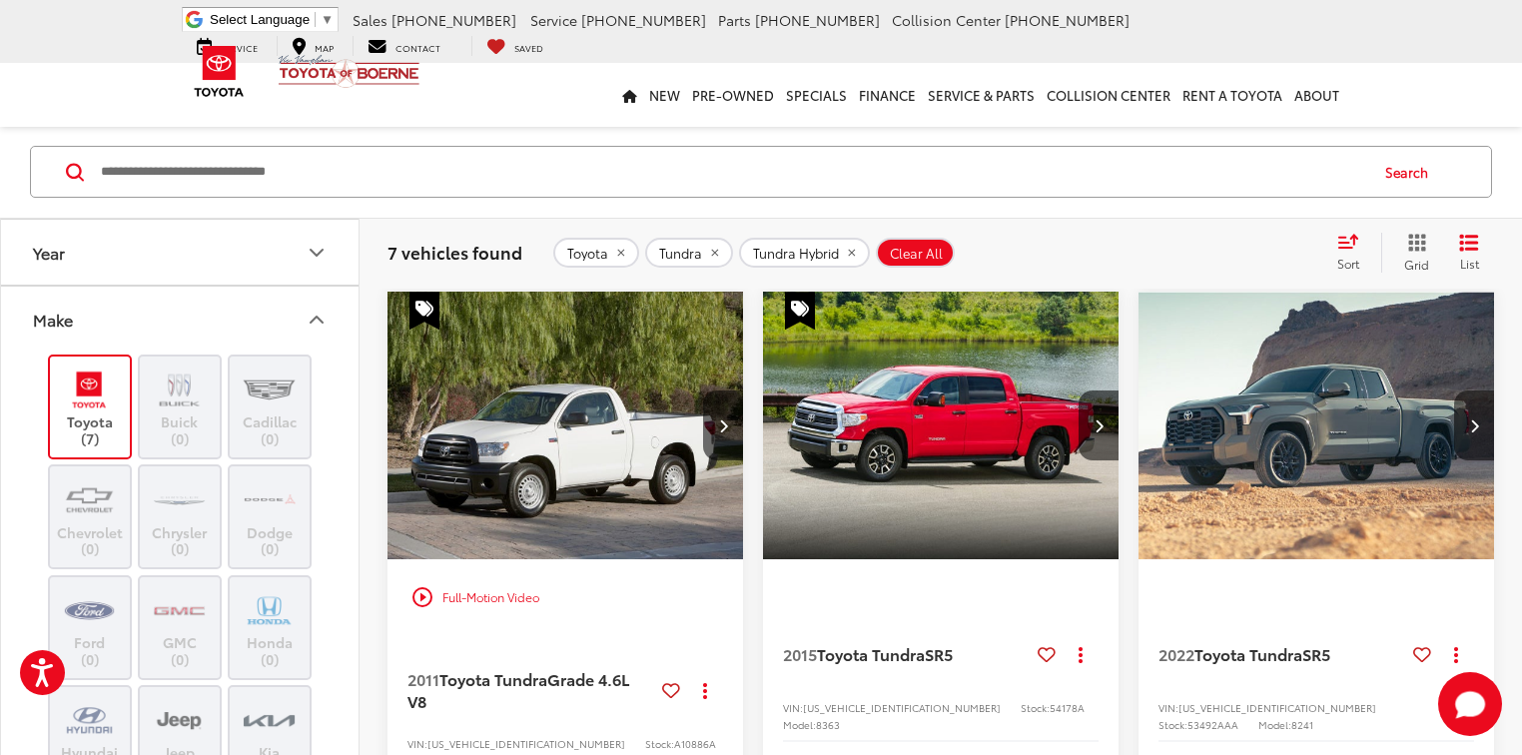
click at [199, 260] on button "Year" at bounding box center [180, 252] width 359 height 65
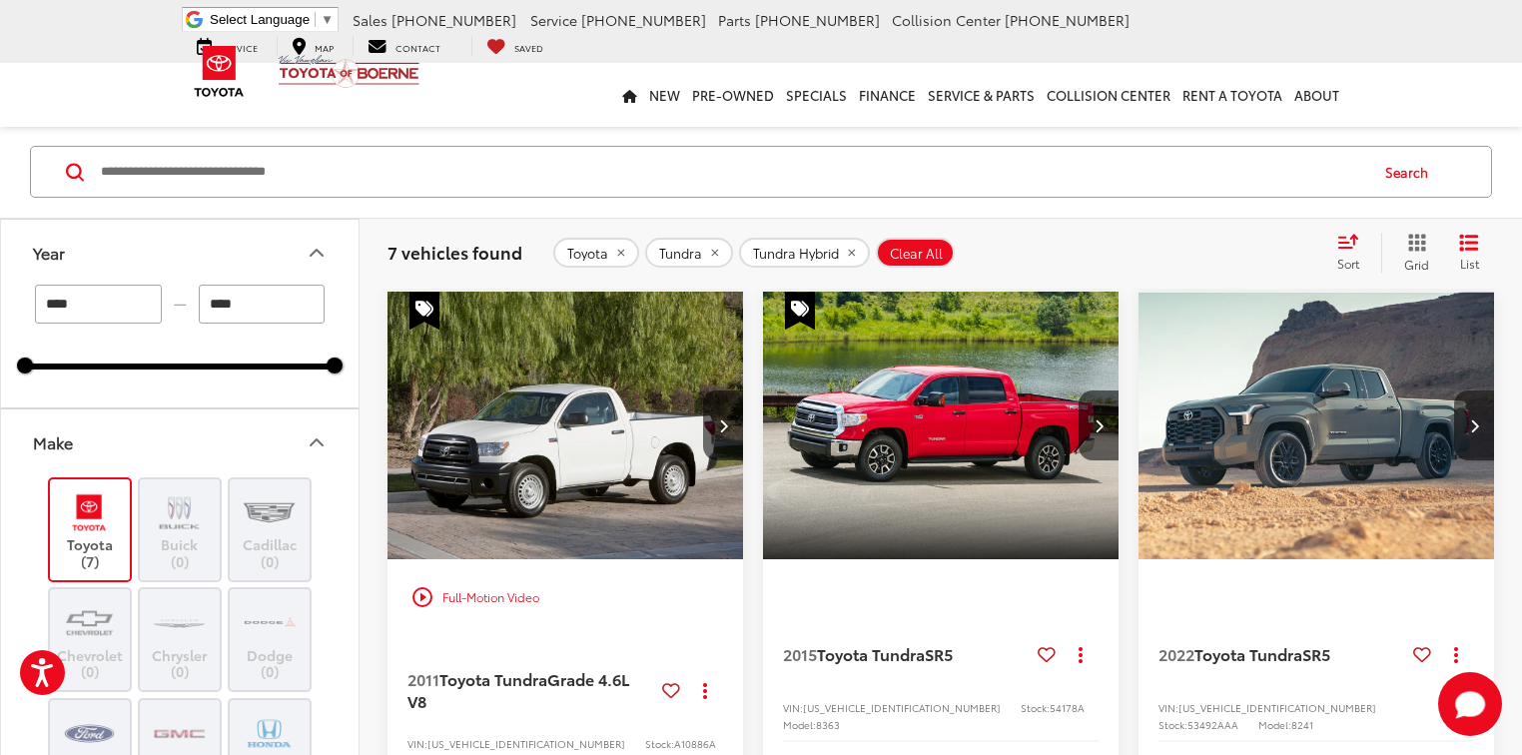
click at [140, 307] on input "****" at bounding box center [98, 304] width 127 height 39
click at [139, 307] on input "****" at bounding box center [98, 304] width 127 height 39
click at [138, 307] on input "****" at bounding box center [98, 304] width 127 height 39
type input "****"
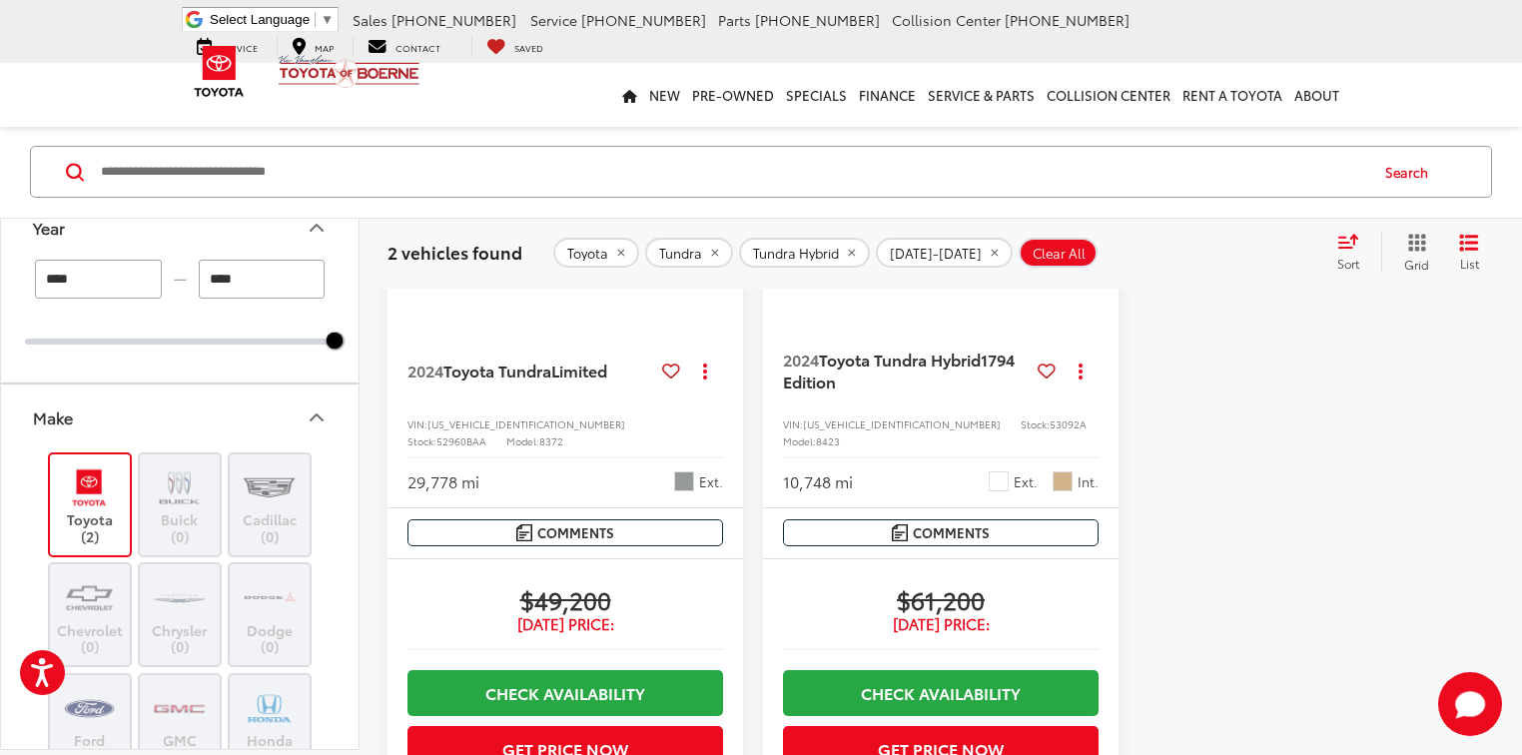
scroll to position [320, 0]
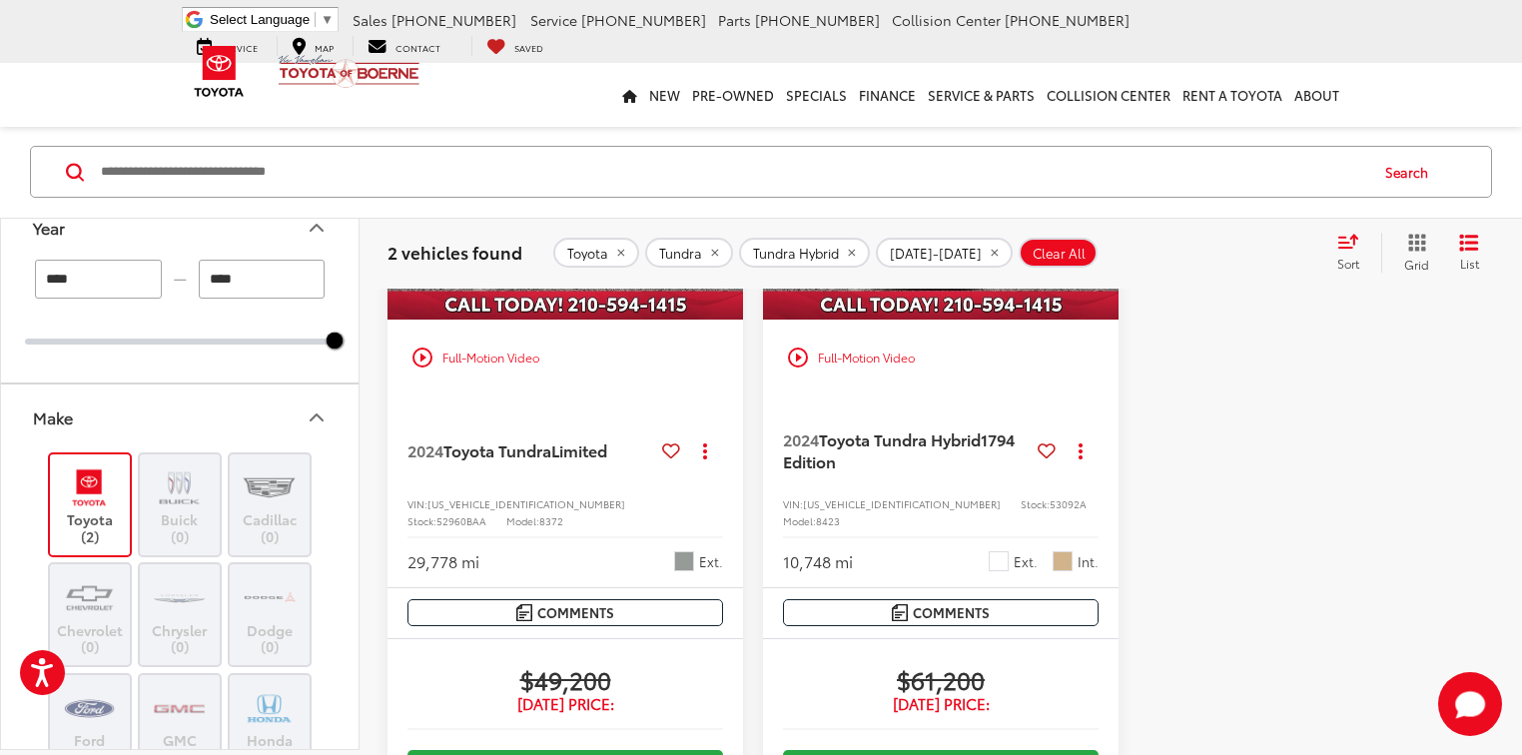
click at [486, 513] on span "52960BAA" at bounding box center [461, 520] width 50 height 15
copy span "52960BAA"
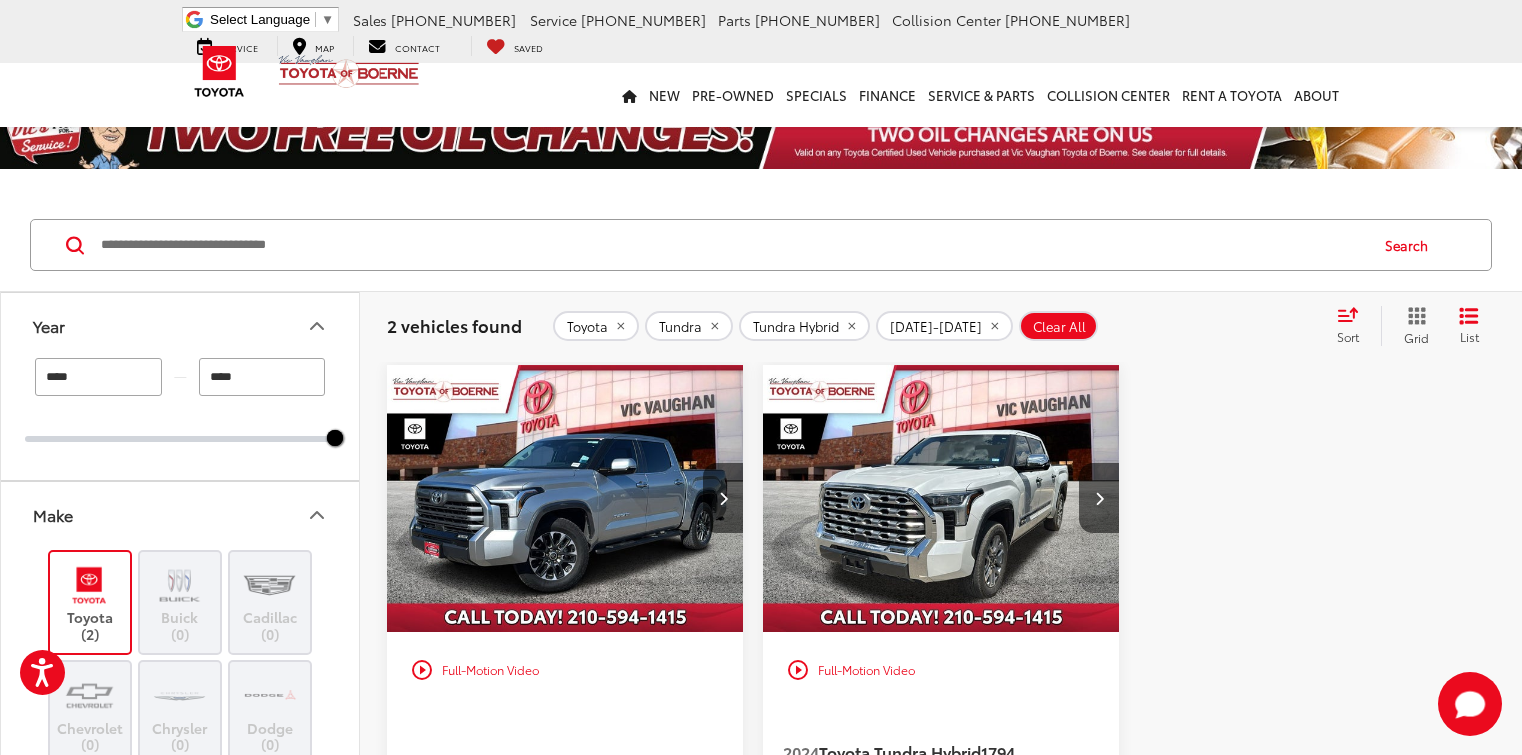
scroll to position [0, 0]
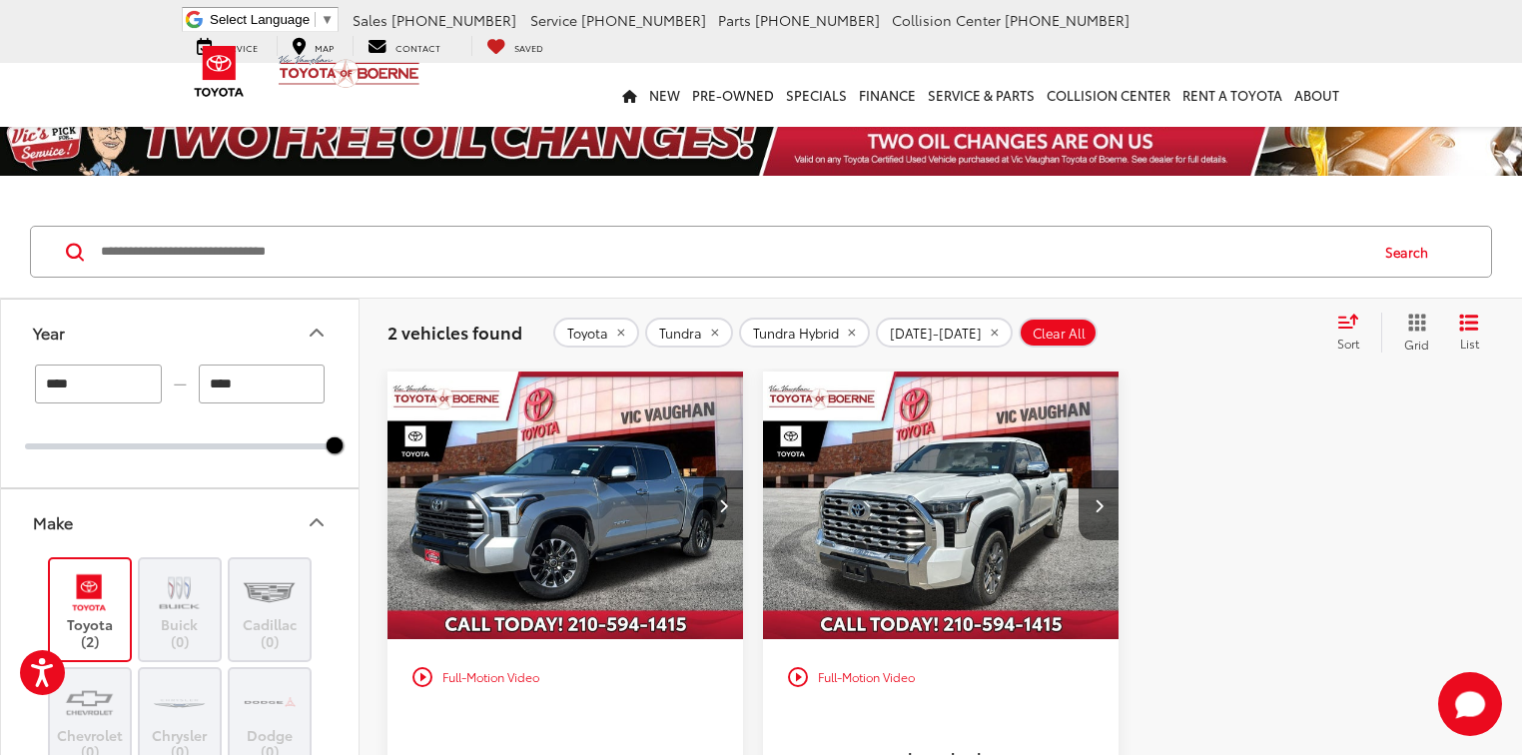
click at [715, 498] on button "Next image" at bounding box center [723, 505] width 40 height 70
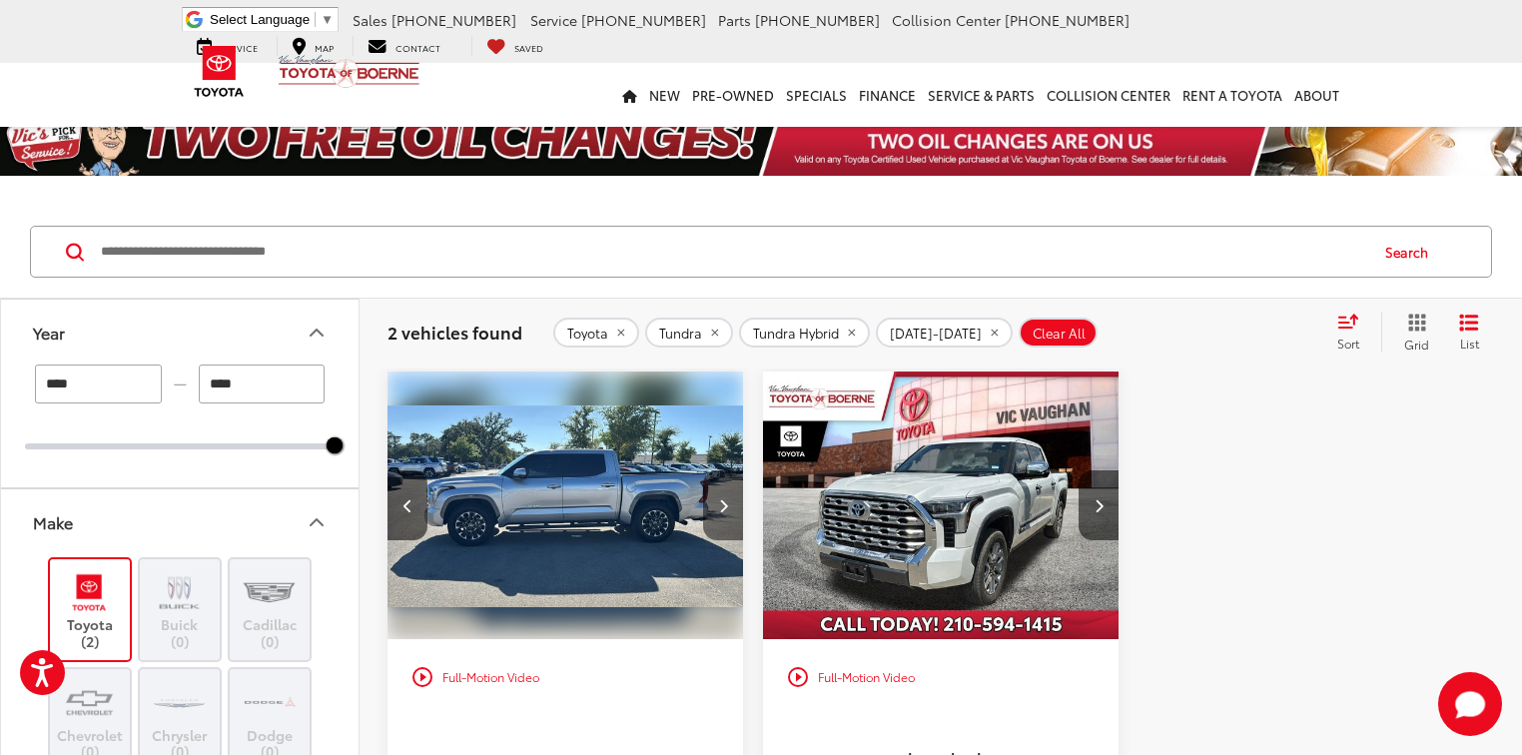
click at [715, 498] on button "Next image" at bounding box center [723, 505] width 40 height 70
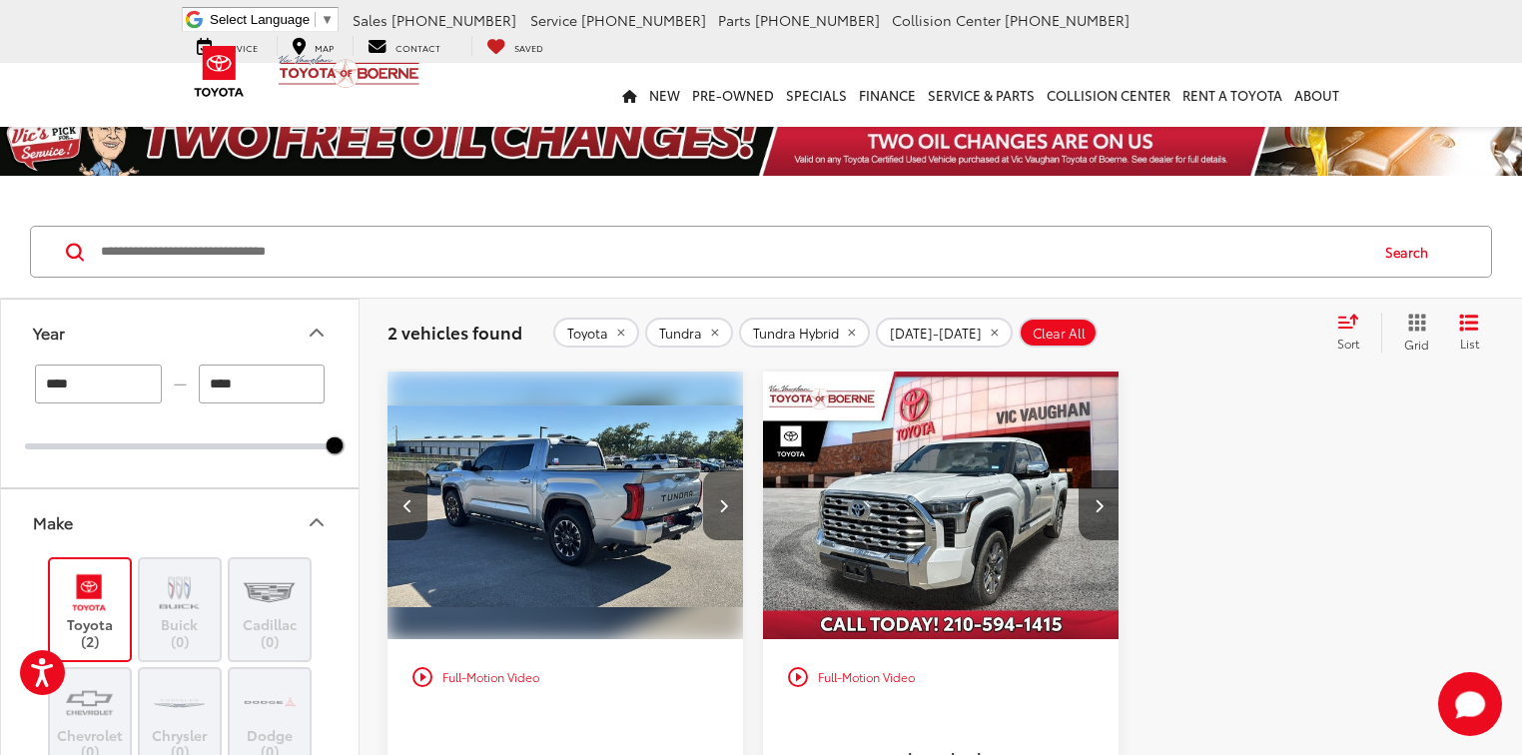
click at [716, 497] on button "Next image" at bounding box center [723, 505] width 40 height 70
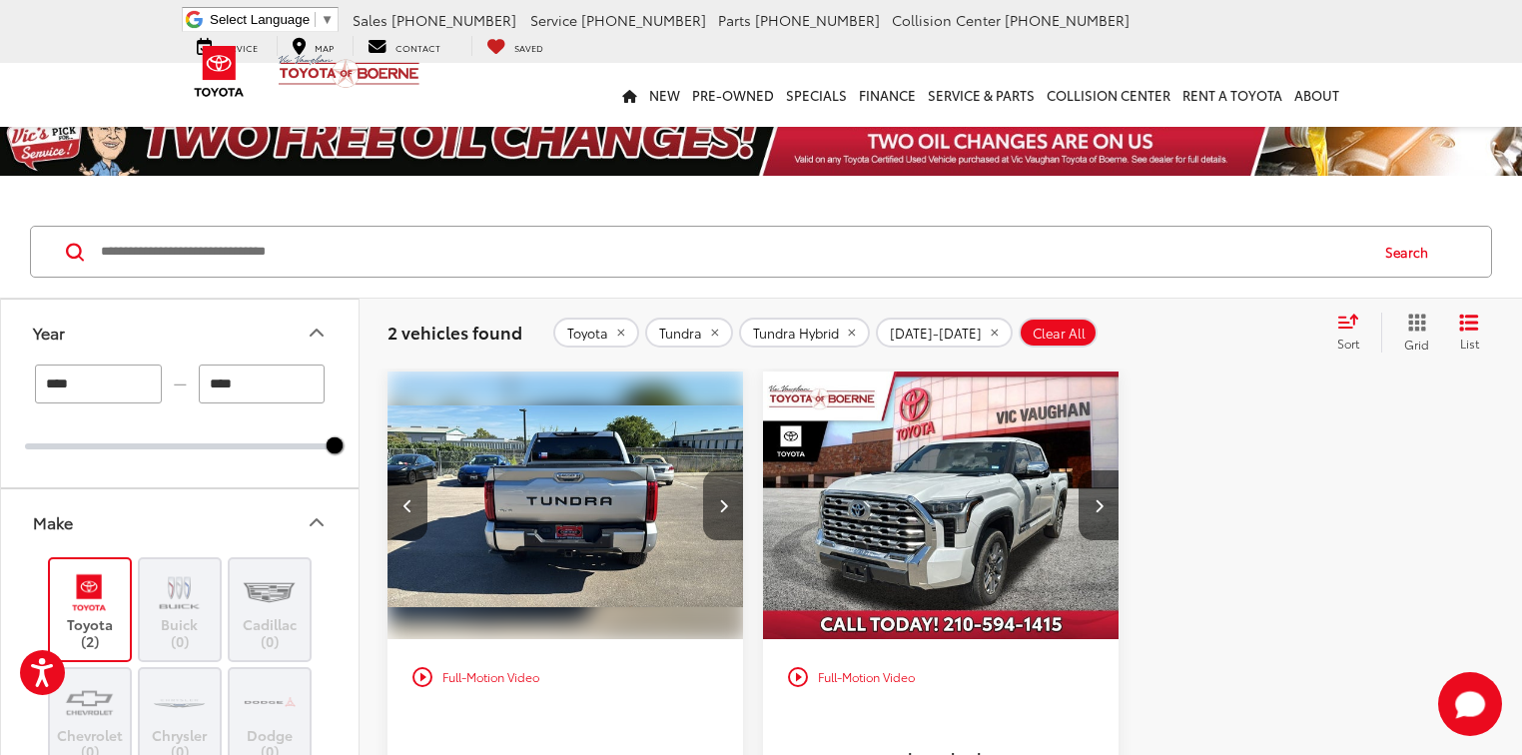
click at [716, 497] on button "Next image" at bounding box center [723, 505] width 40 height 70
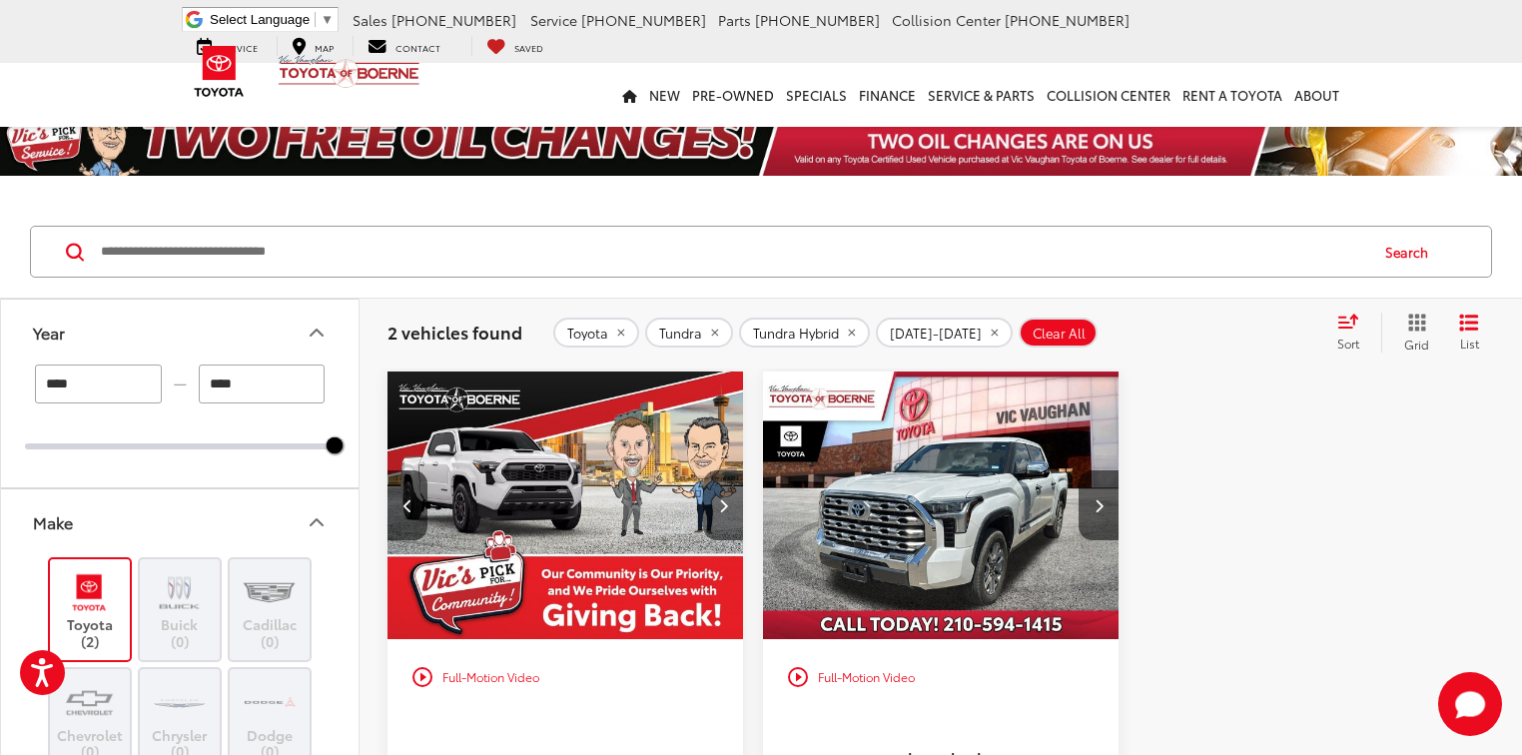
click at [716, 497] on button "Next image" at bounding box center [723, 505] width 40 height 70
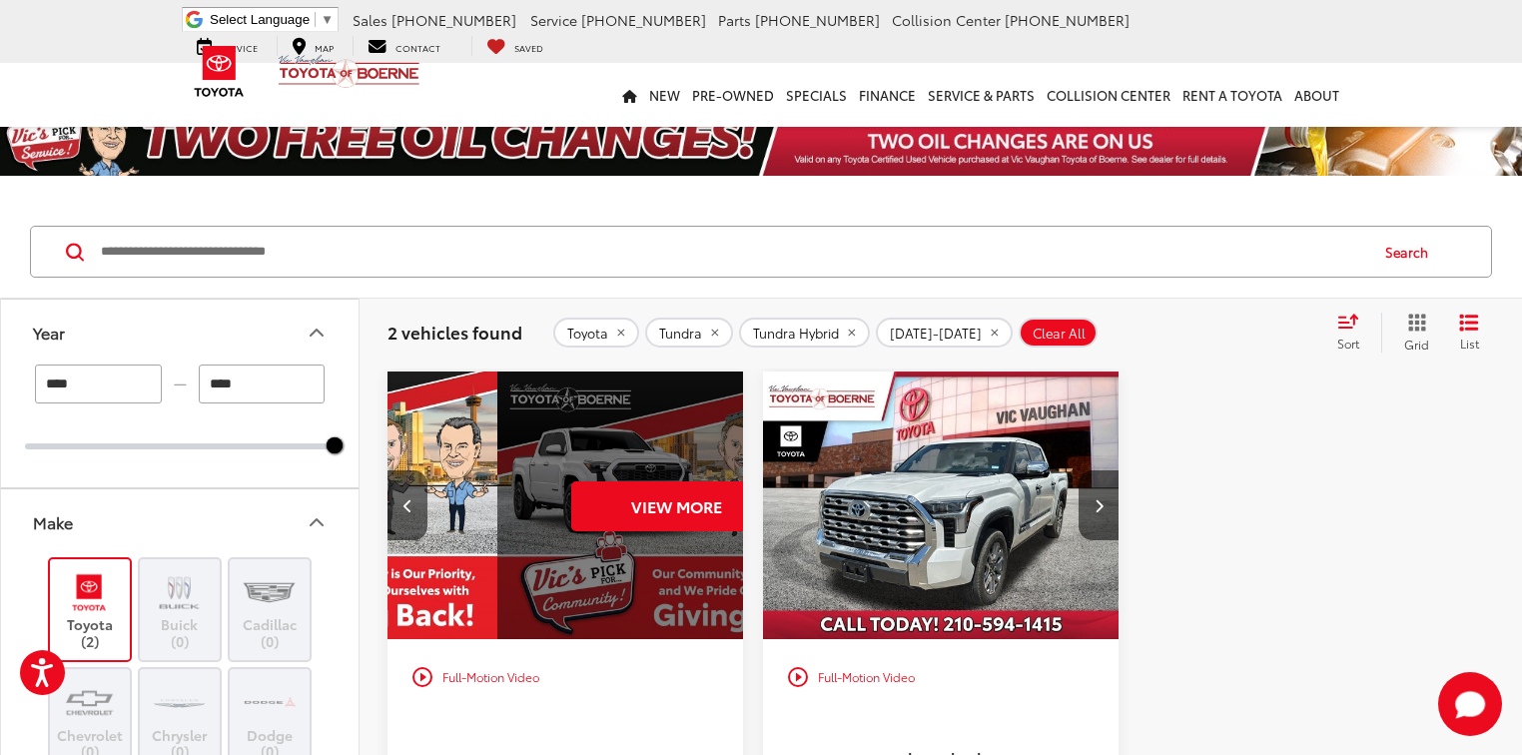
scroll to position [0, 1792]
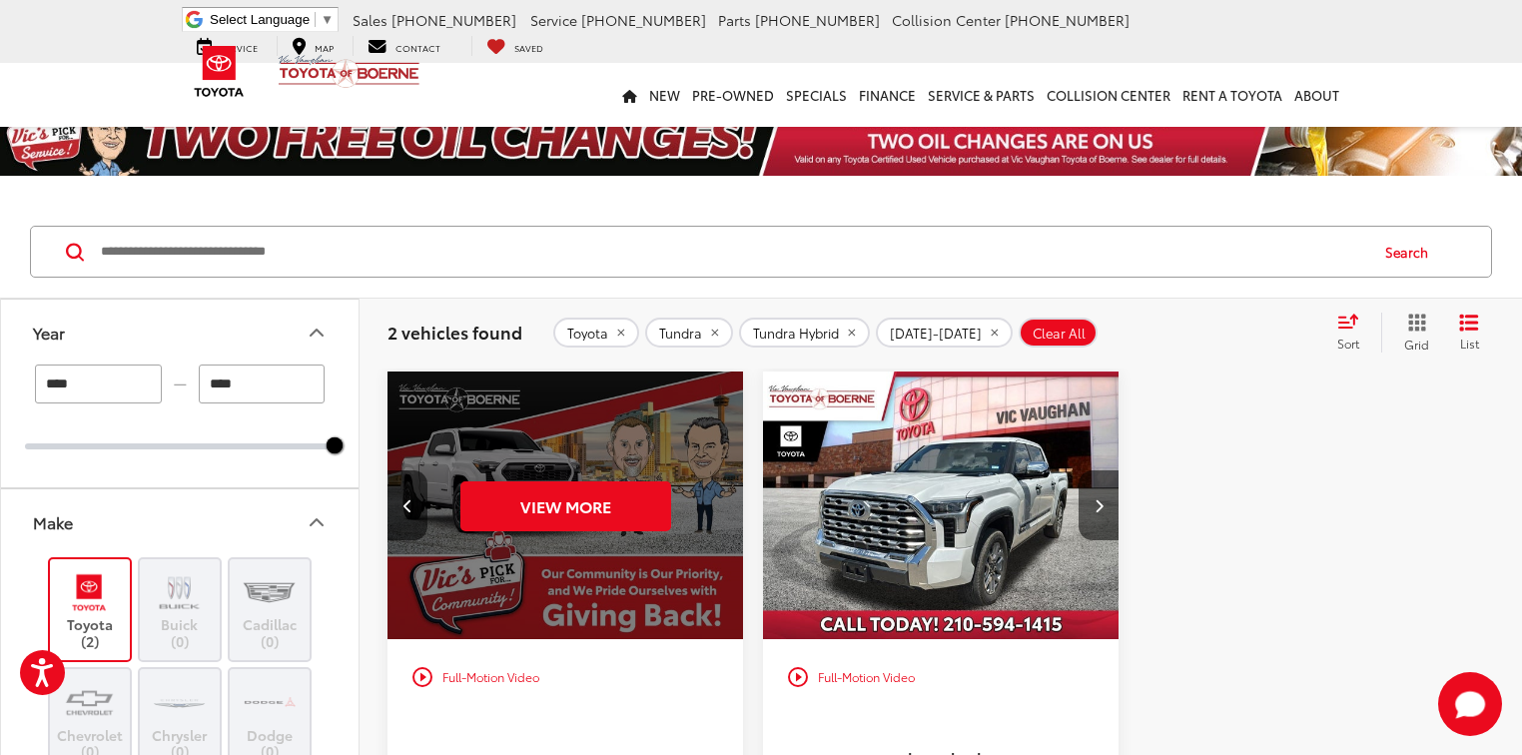
click at [716, 497] on div "View More" at bounding box center [565, 505] width 358 height 269
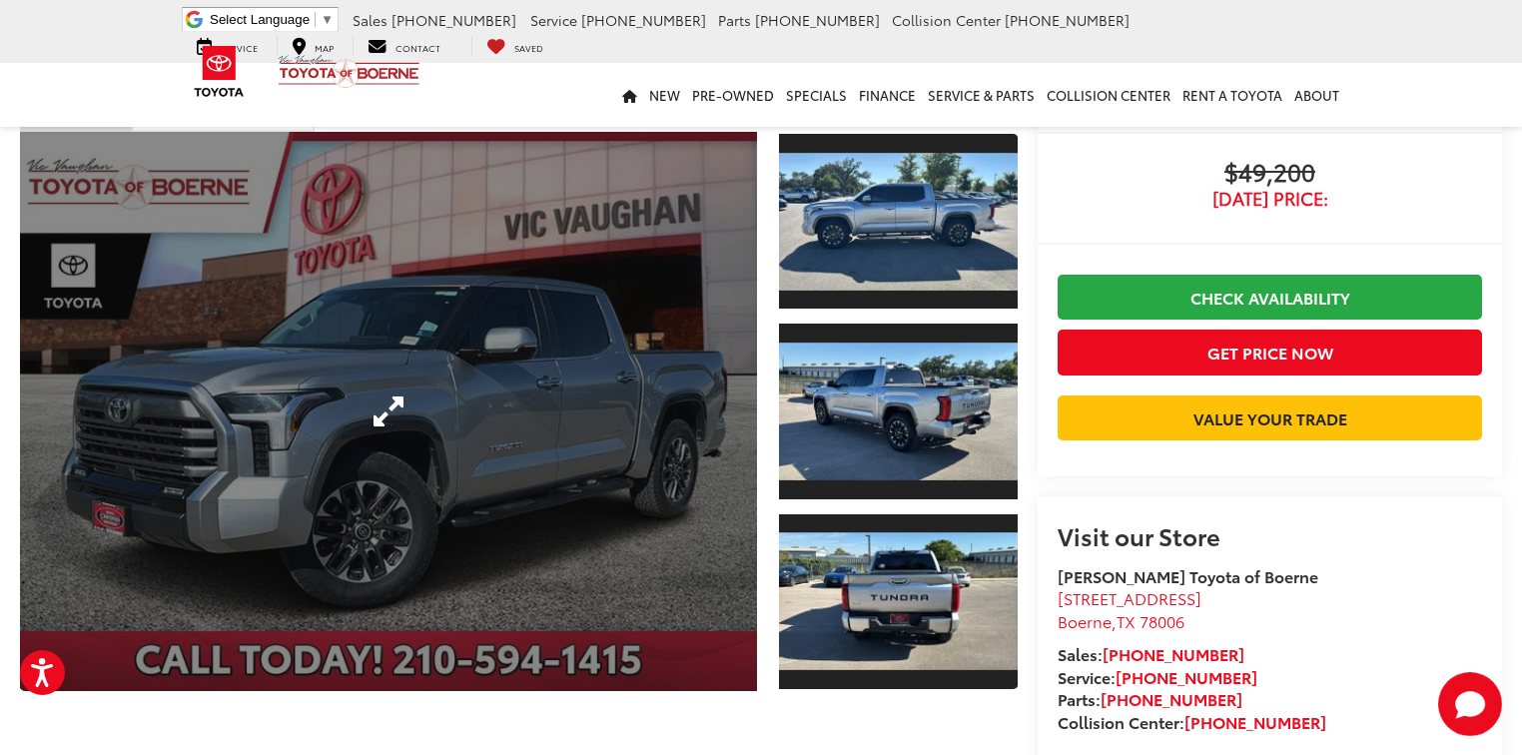
scroll to position [160, 0]
